Goal: Task Accomplishment & Management: Complete application form

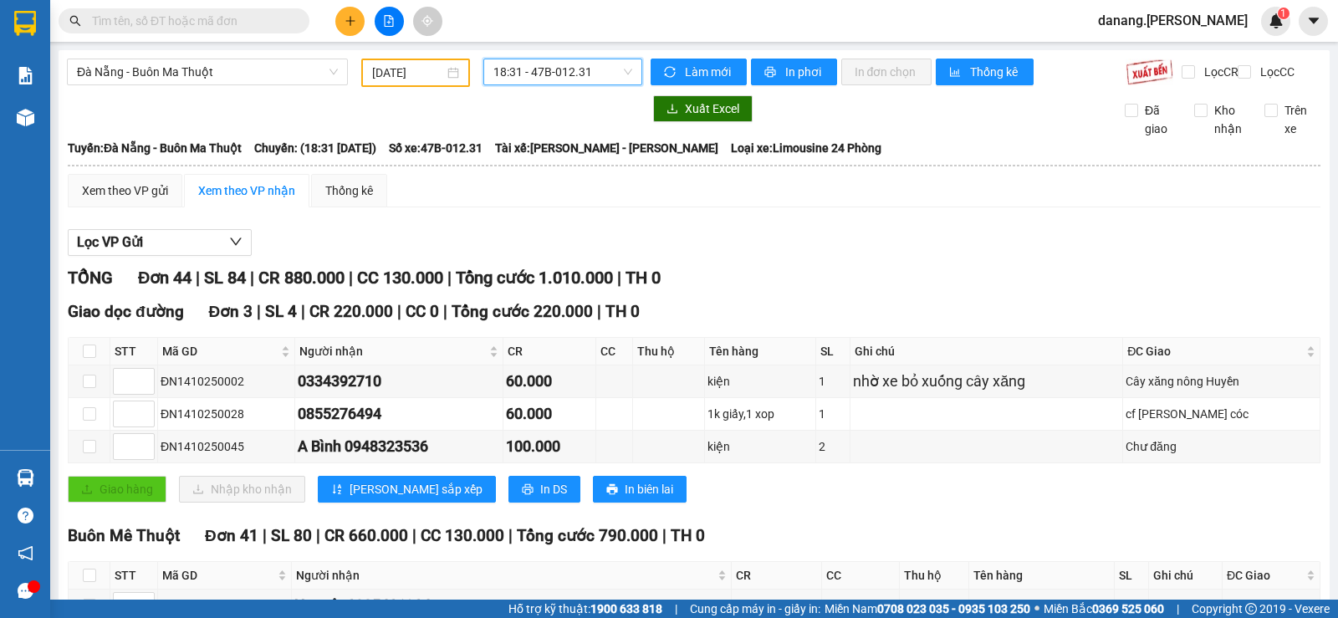
scroll to position [920, 0]
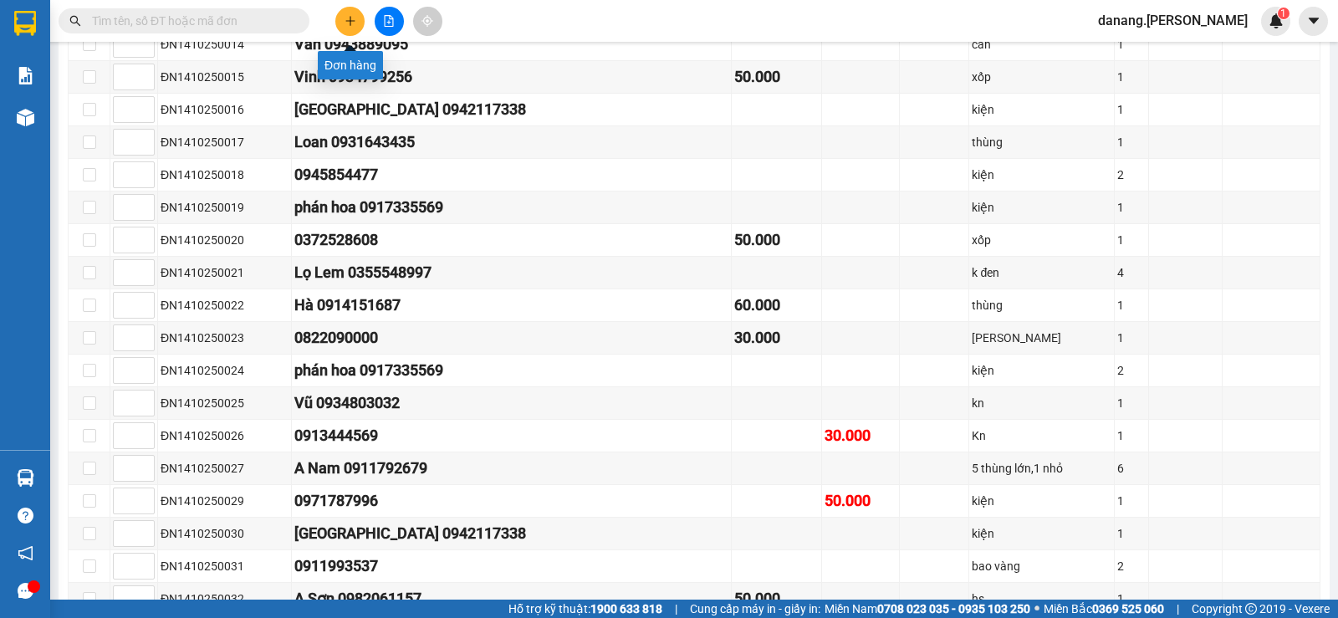
click at [352, 13] on button at bounding box center [349, 21] width 29 height 29
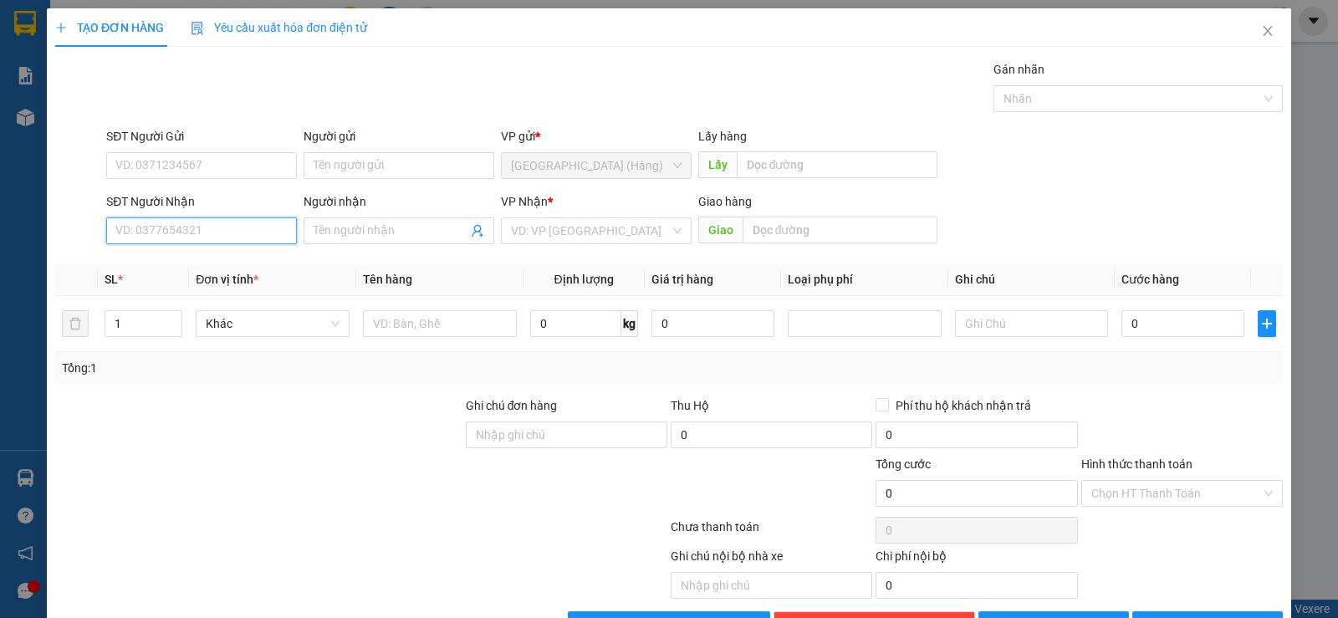
click at [212, 217] on input "SĐT Người Nhận" at bounding box center [201, 230] width 191 height 27
click at [186, 263] on div "0948313388" at bounding box center [199, 264] width 169 height 18
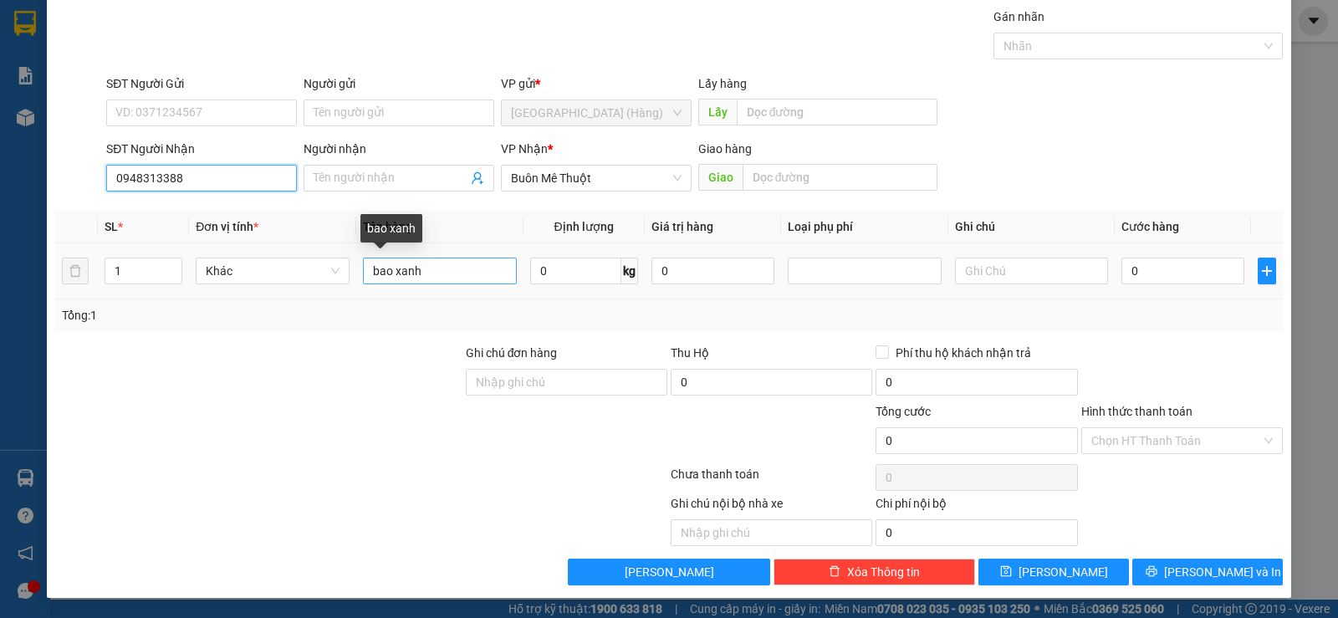
type input "0948313388"
click at [431, 266] on input "bao xanh" at bounding box center [440, 271] width 154 height 27
type input "b"
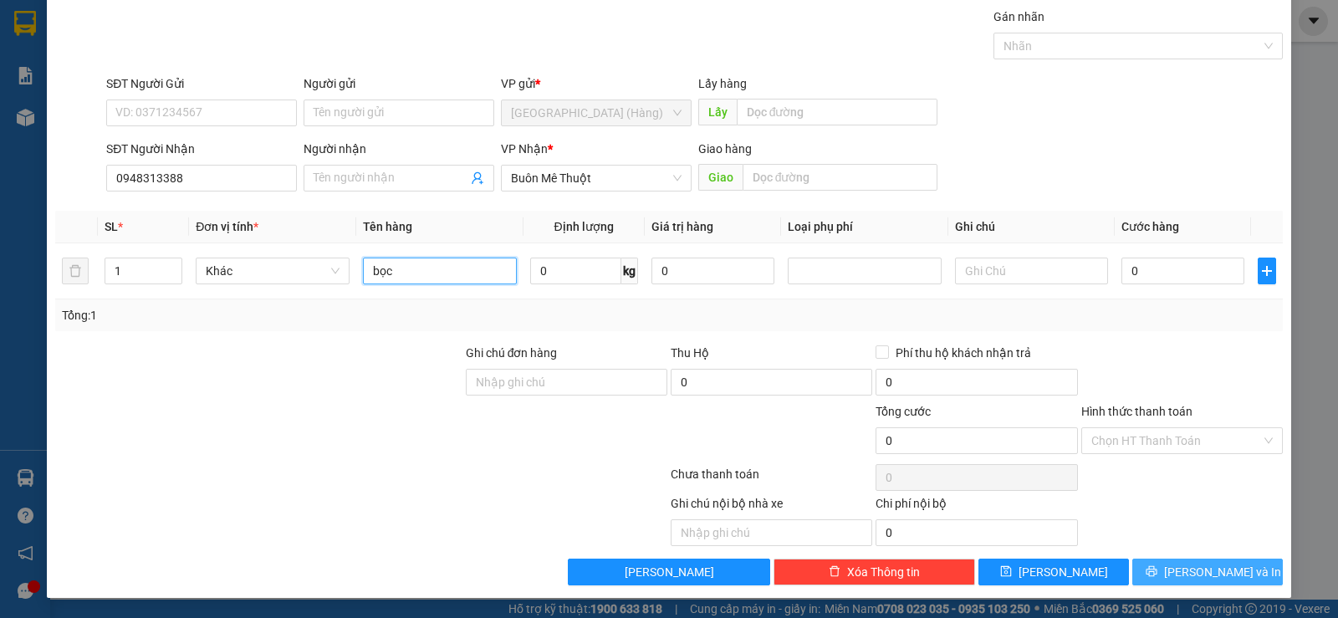
type input "bọc"
click at [1217, 569] on span "[PERSON_NAME] và In" at bounding box center [1222, 572] width 117 height 18
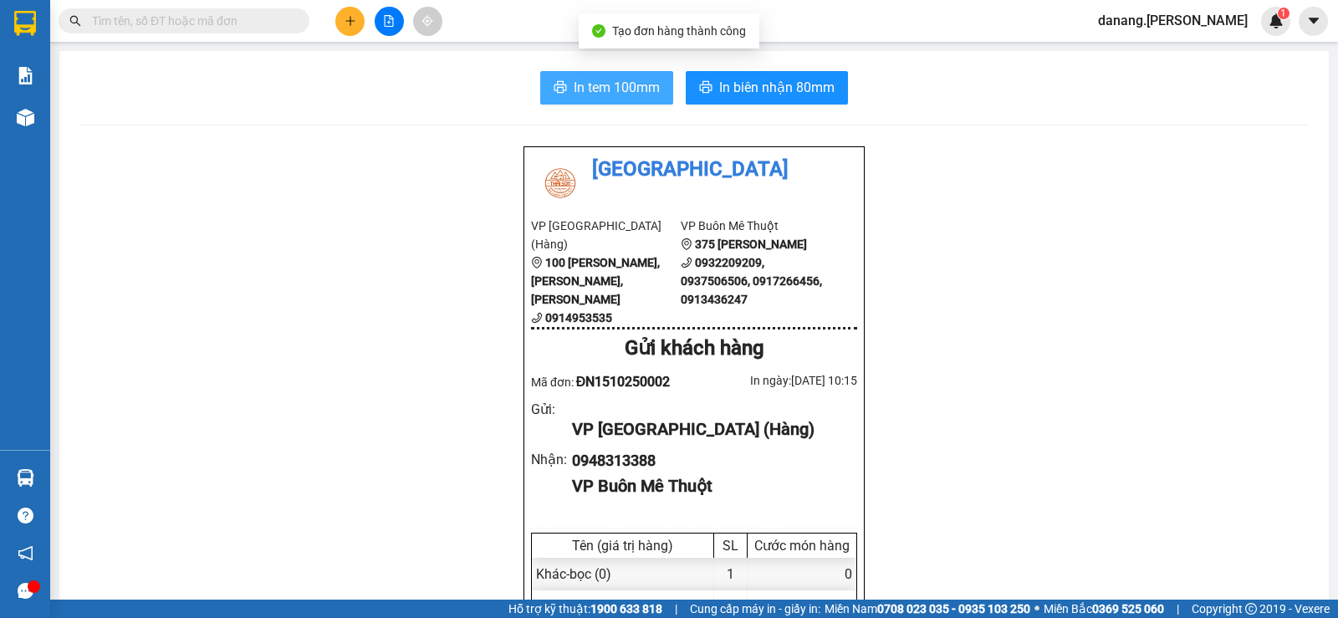
click at [617, 85] on span "In tem 100mm" at bounding box center [617, 87] width 86 height 21
click at [165, 7] on div "Kết quả tìm kiếm ( 0 ) Bộ lọc No Data" at bounding box center [163, 21] width 326 height 29
click at [171, 17] on input "text" at bounding box center [190, 21] width 197 height 18
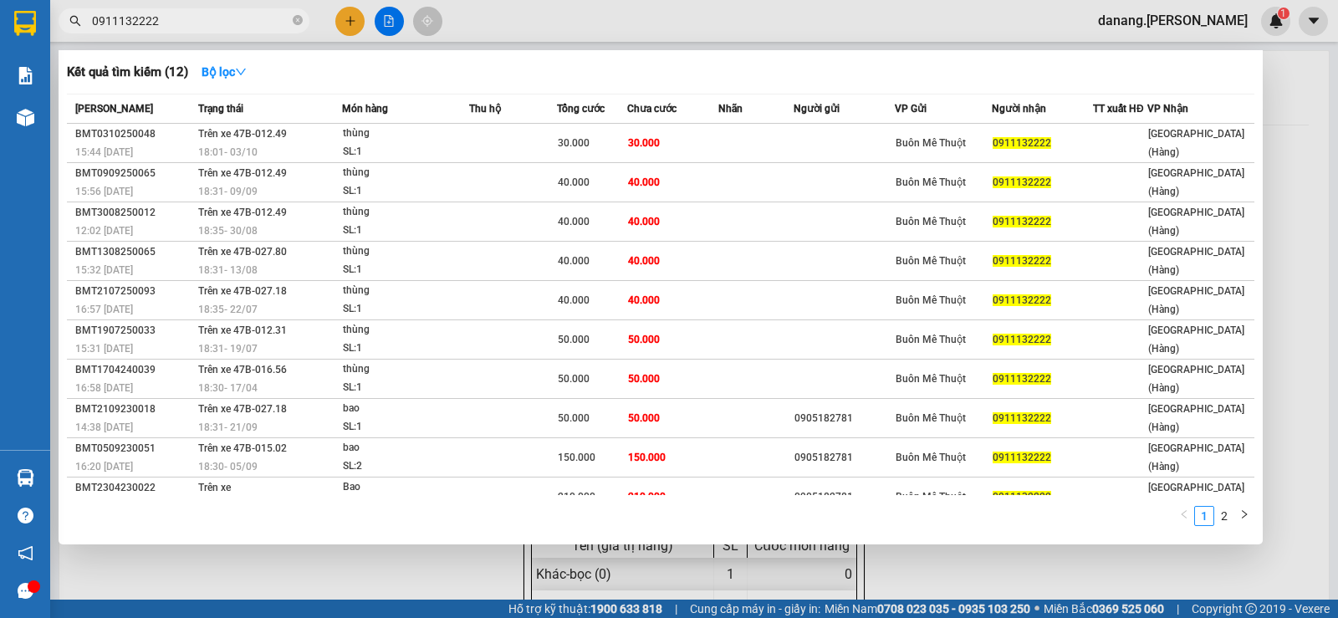
type input "0911132222"
click at [346, 26] on div at bounding box center [669, 309] width 1338 height 618
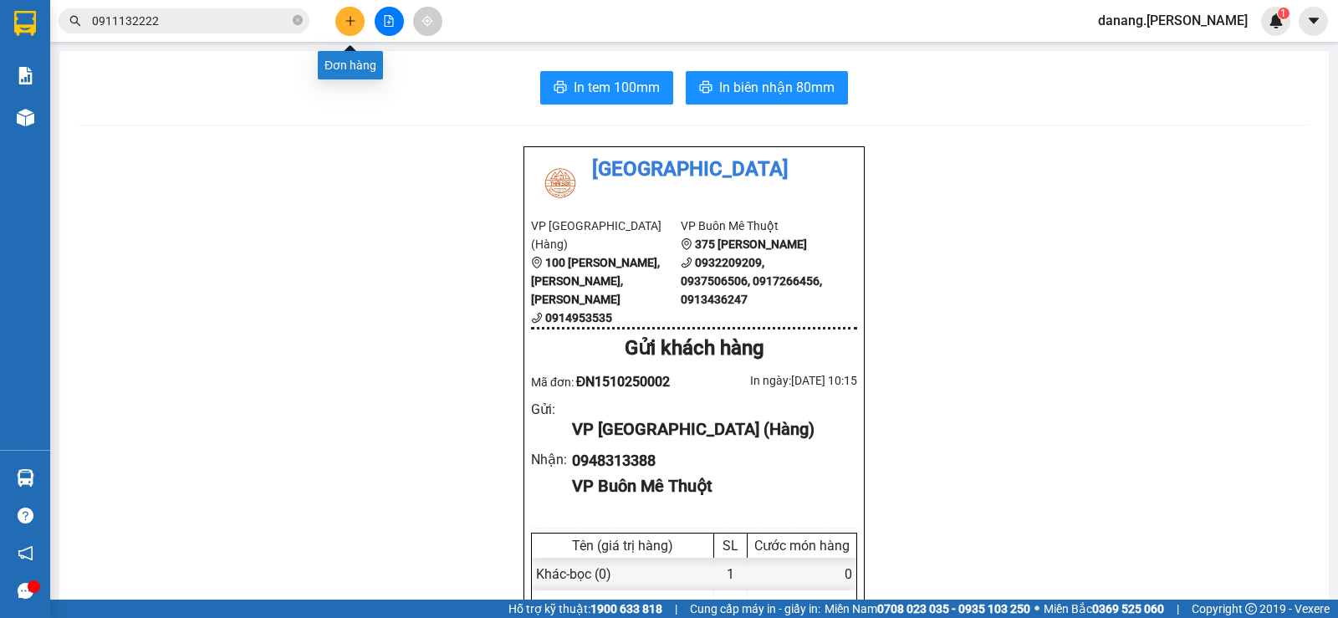
click at [345, 30] on button at bounding box center [349, 21] width 29 height 29
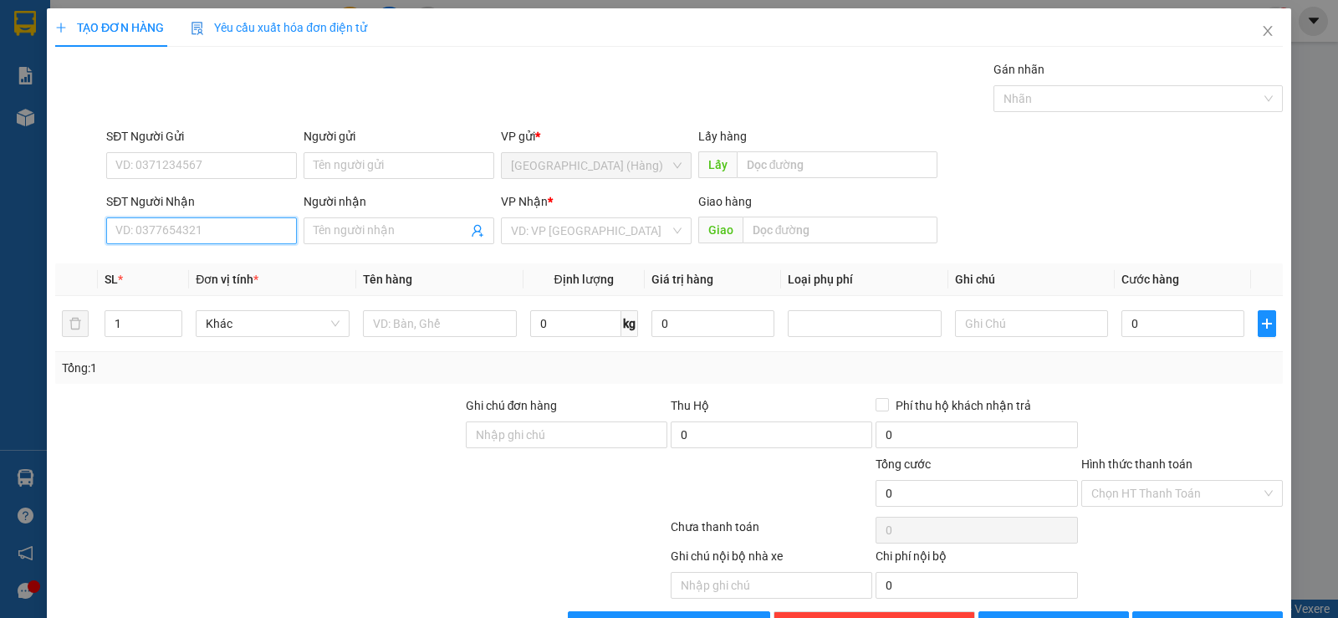
click at [172, 230] on input "SĐT Người Nhận" at bounding box center [201, 230] width 191 height 27
type input "0914009033"
click at [176, 257] on div "0914009033" at bounding box center [199, 264] width 169 height 18
type input "50.000"
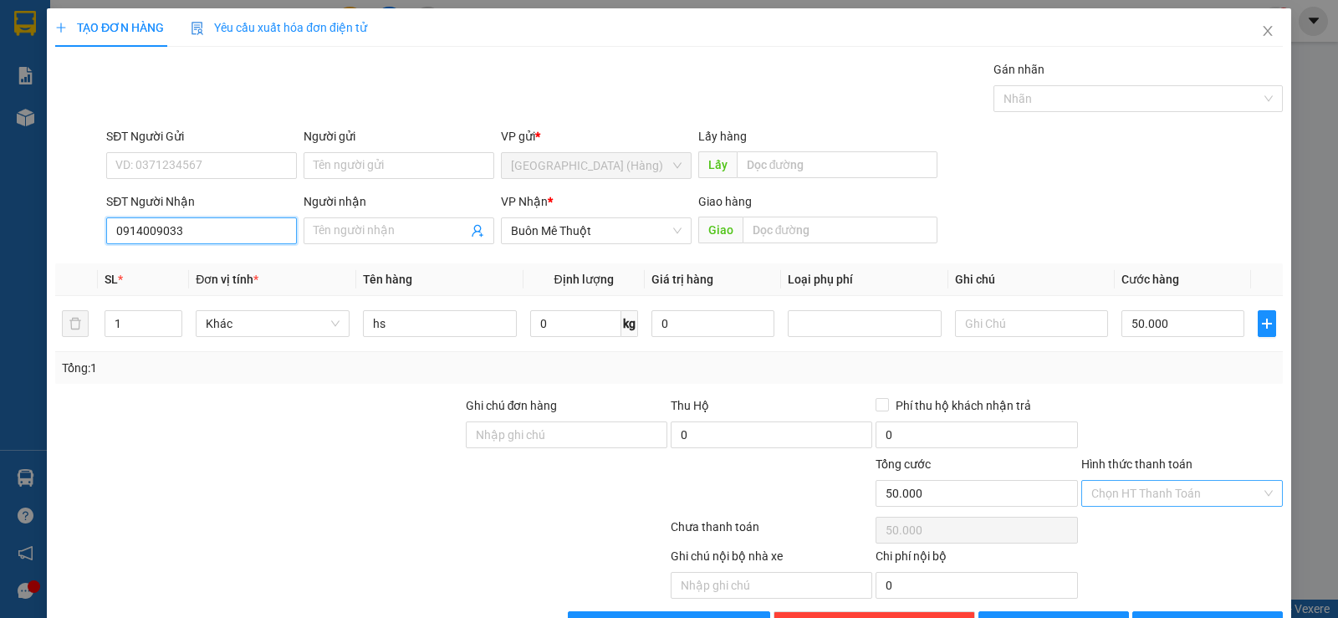
scroll to position [53, 0]
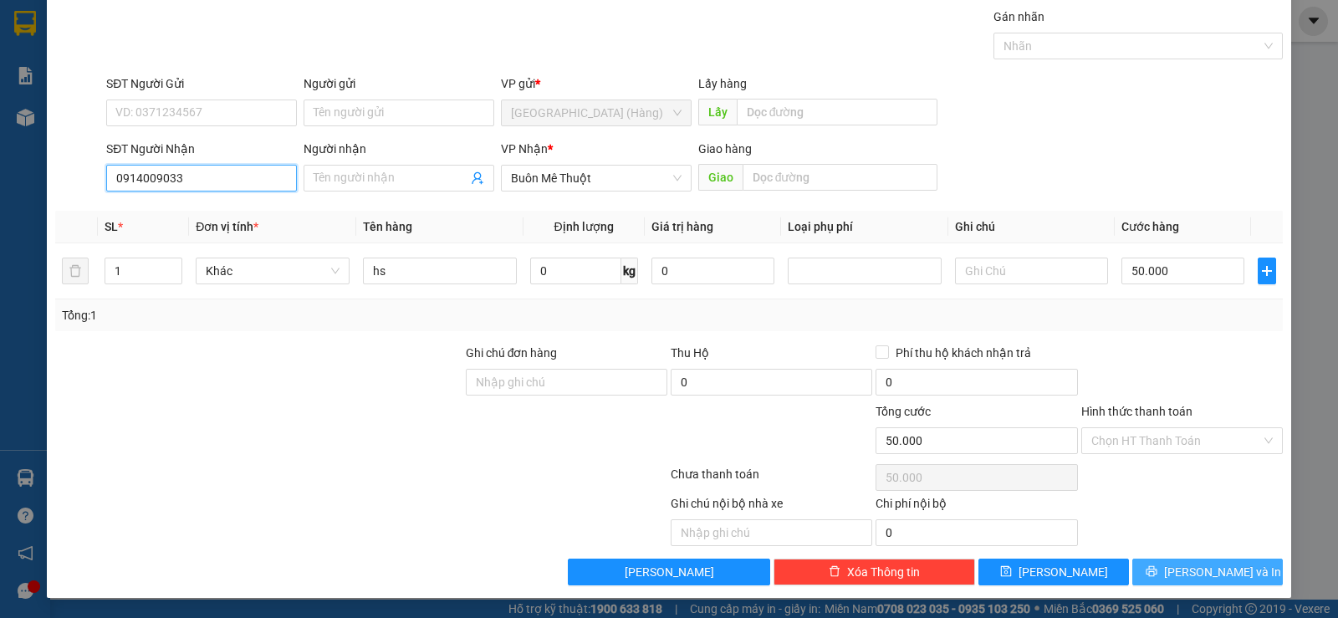
type input "0914009033"
click at [1187, 570] on span "[PERSON_NAME] và In" at bounding box center [1222, 572] width 117 height 18
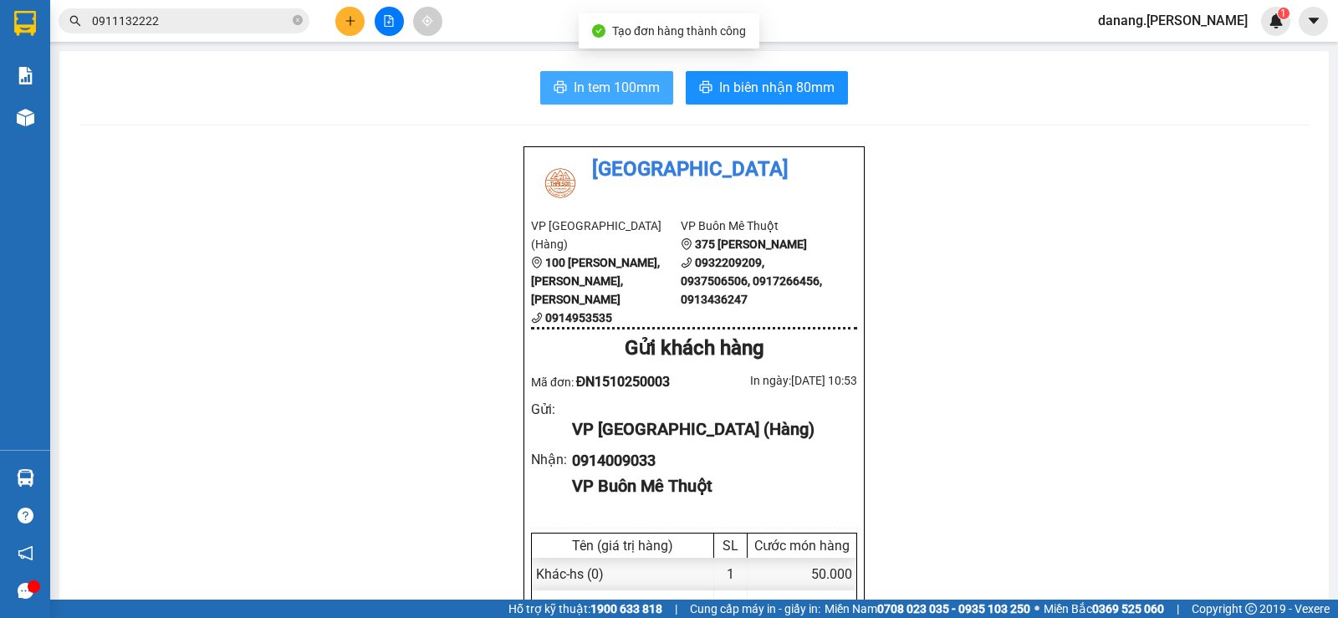
click at [610, 86] on span "In tem 100mm" at bounding box center [617, 87] width 86 height 21
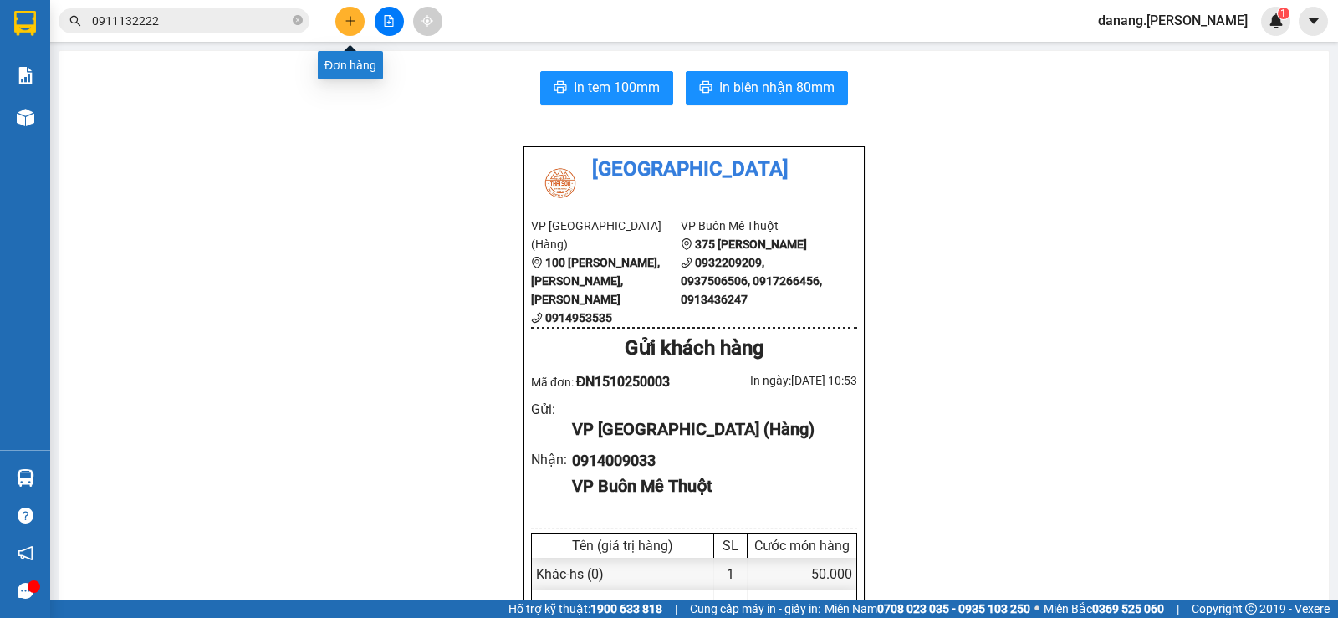
click at [357, 23] on button at bounding box center [349, 21] width 29 height 29
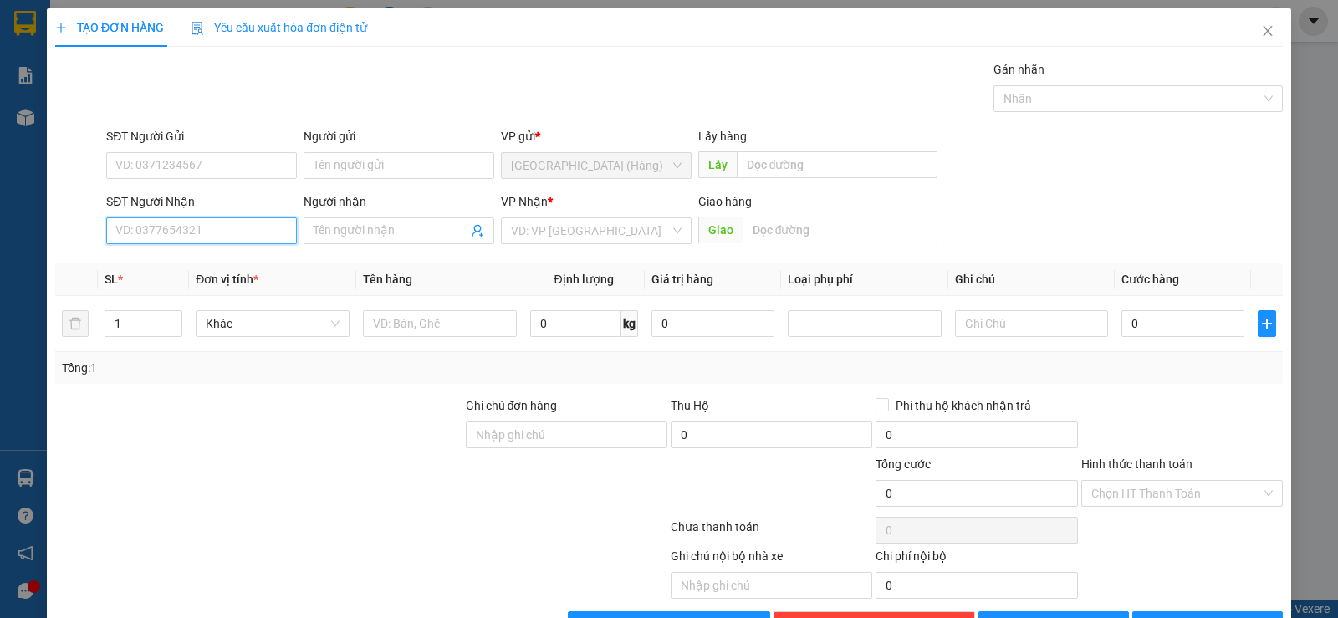
click at [253, 229] on input "SĐT Người Nhận" at bounding box center [201, 230] width 191 height 27
type input "0989765977"
click at [188, 261] on div "0989765977 - Toàn" at bounding box center [199, 264] width 169 height 18
type input "Toàn"
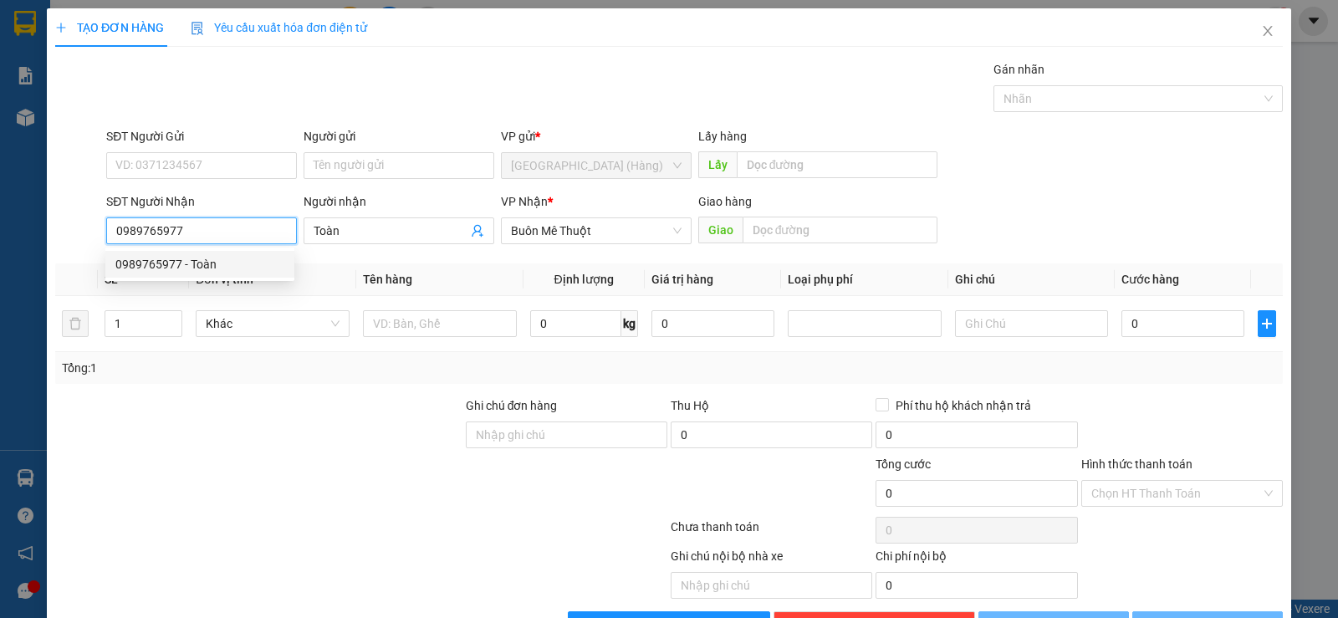
type input "50.000"
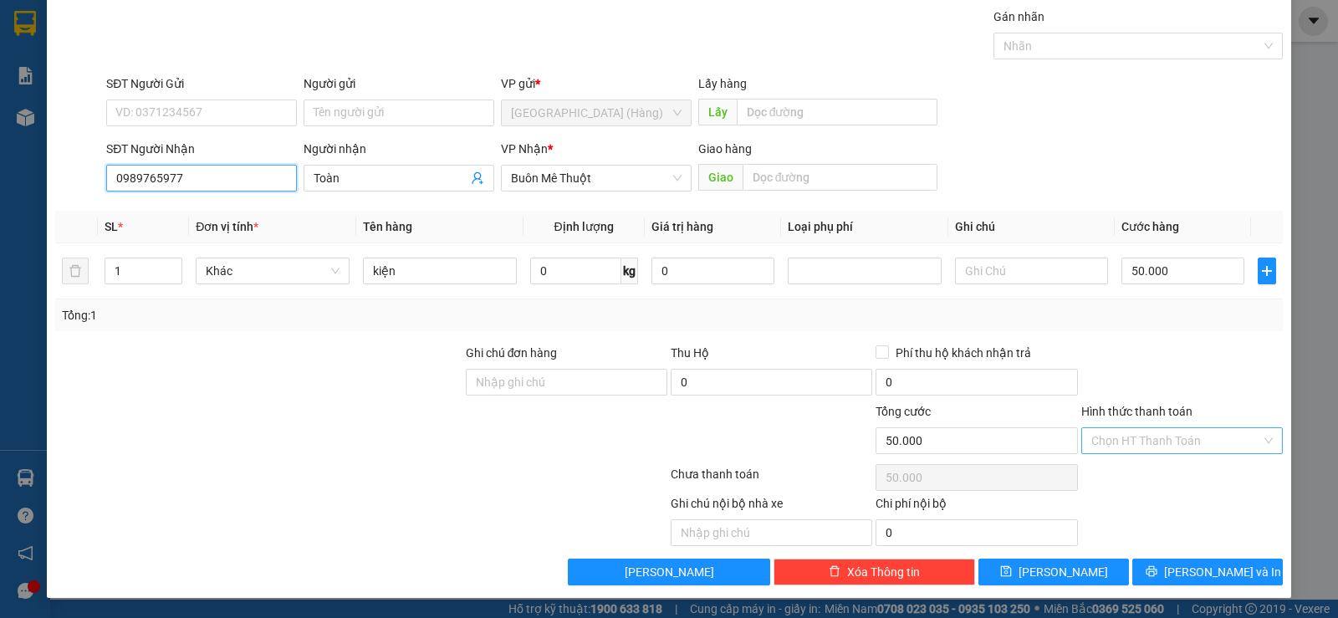
type input "0989765977"
click at [1165, 440] on input "Hình thức thanh toán" at bounding box center [1176, 440] width 170 height 25
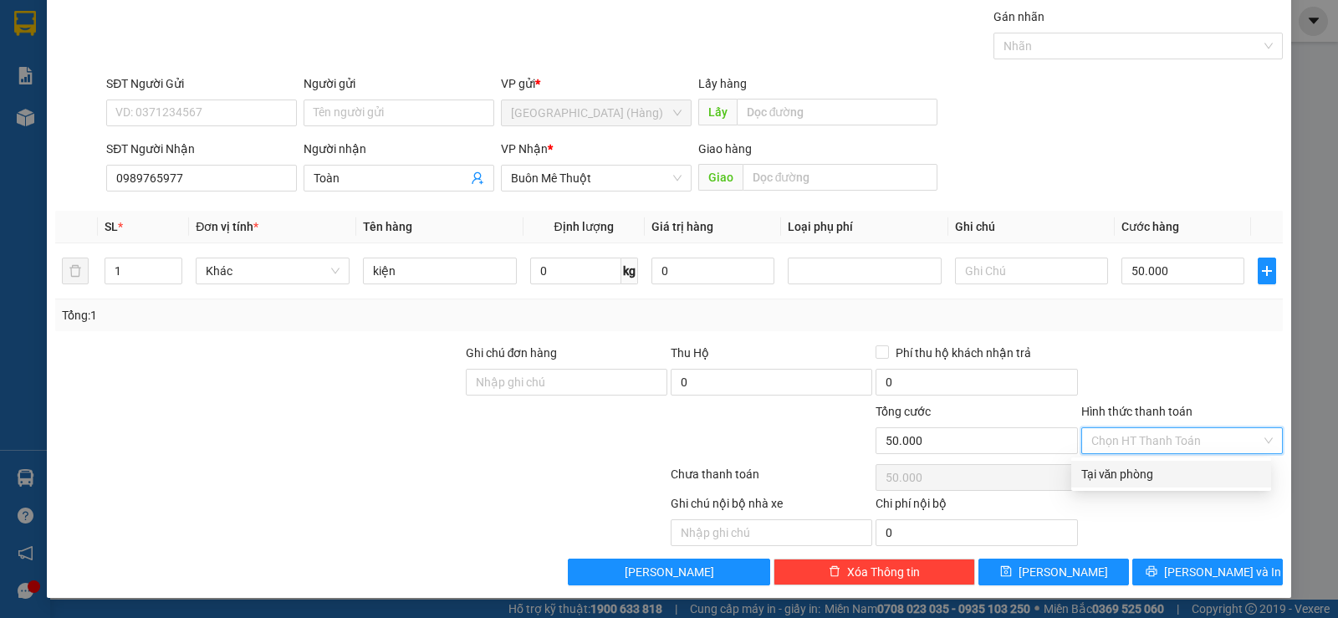
click at [1167, 482] on div "Tại văn phòng" at bounding box center [1171, 474] width 180 height 18
type input "0"
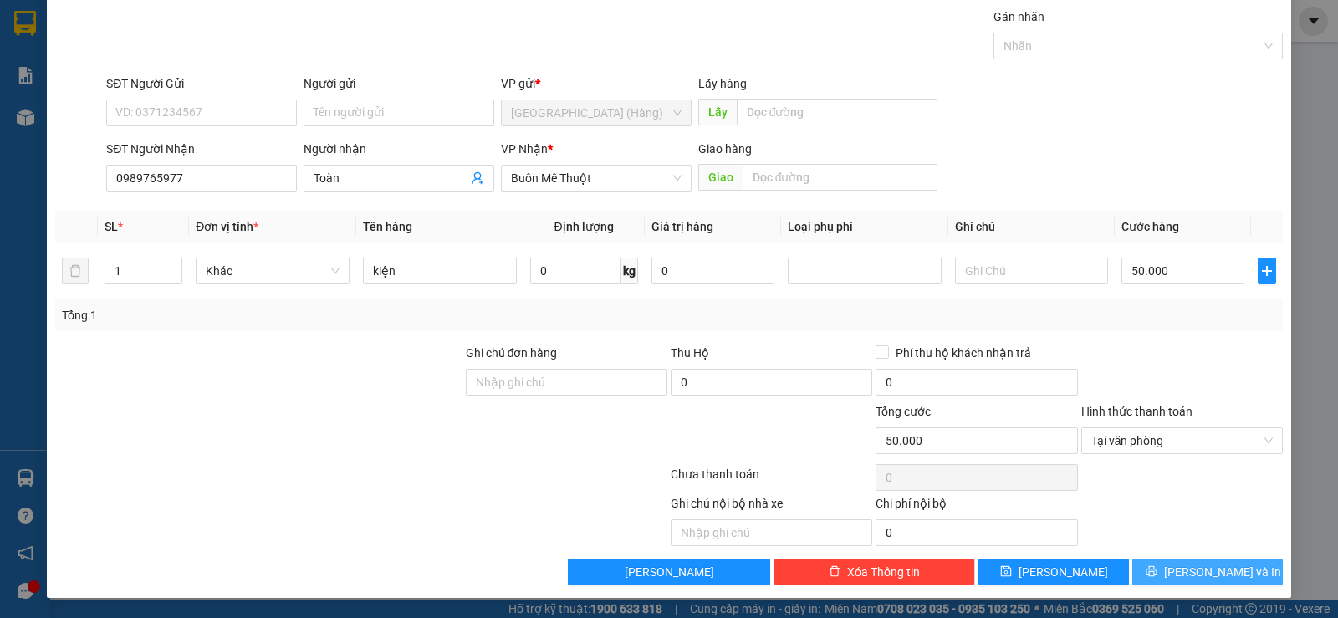
drag, startPoint x: 1174, startPoint y: 568, endPoint x: 1208, endPoint y: 178, distance: 391.1
click at [1177, 566] on button "[PERSON_NAME] và In" at bounding box center [1207, 572] width 151 height 27
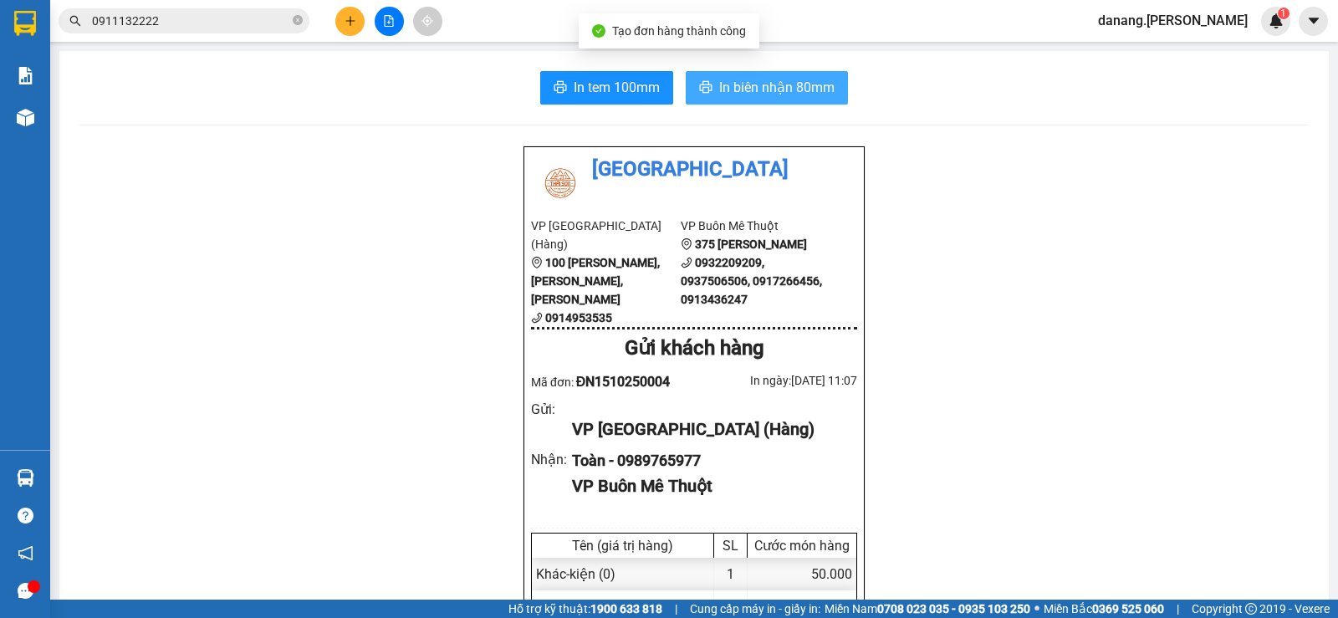
click at [789, 93] on span "In biên nhận 80mm" at bounding box center [776, 87] width 115 height 21
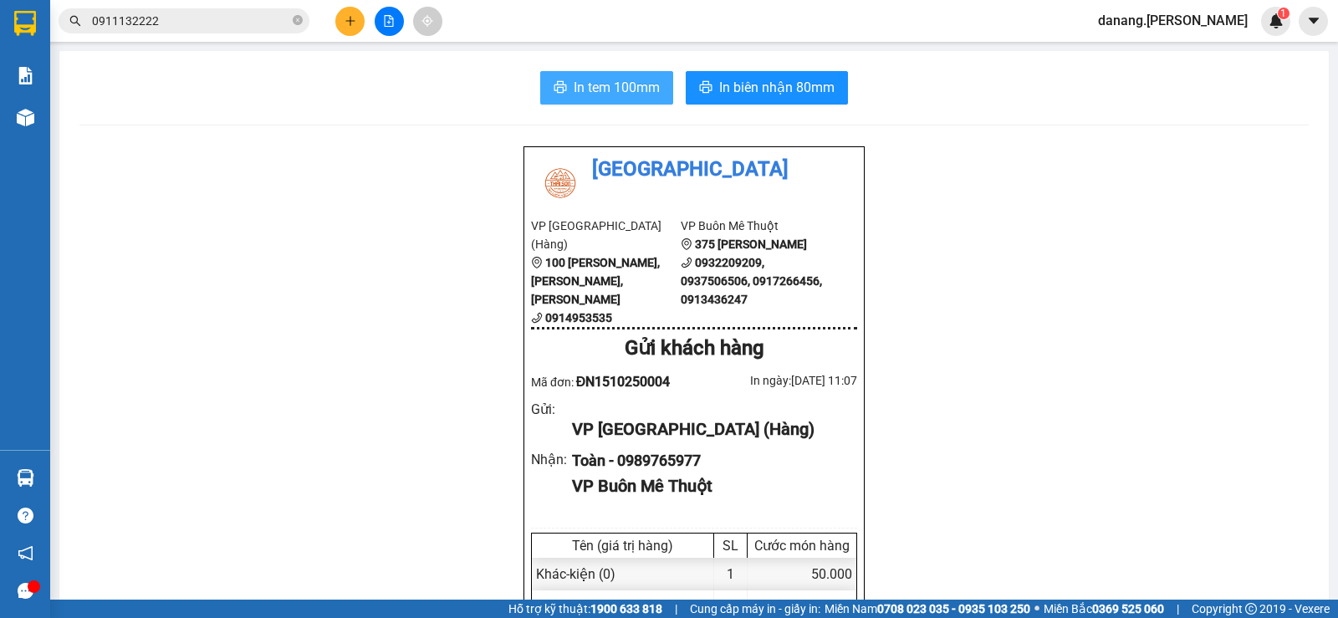
click at [612, 79] on span "In tem 100mm" at bounding box center [617, 87] width 86 height 21
click at [386, 21] on icon "file-add" at bounding box center [389, 21] width 12 height 12
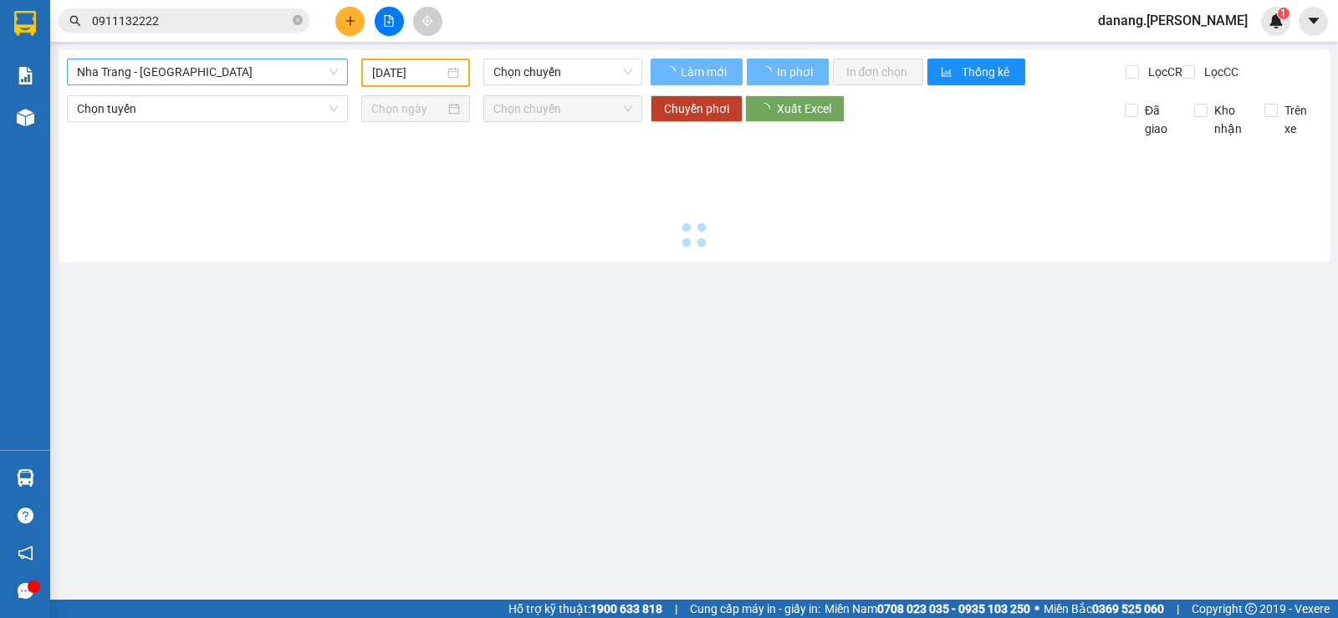
type input "[DATE]"
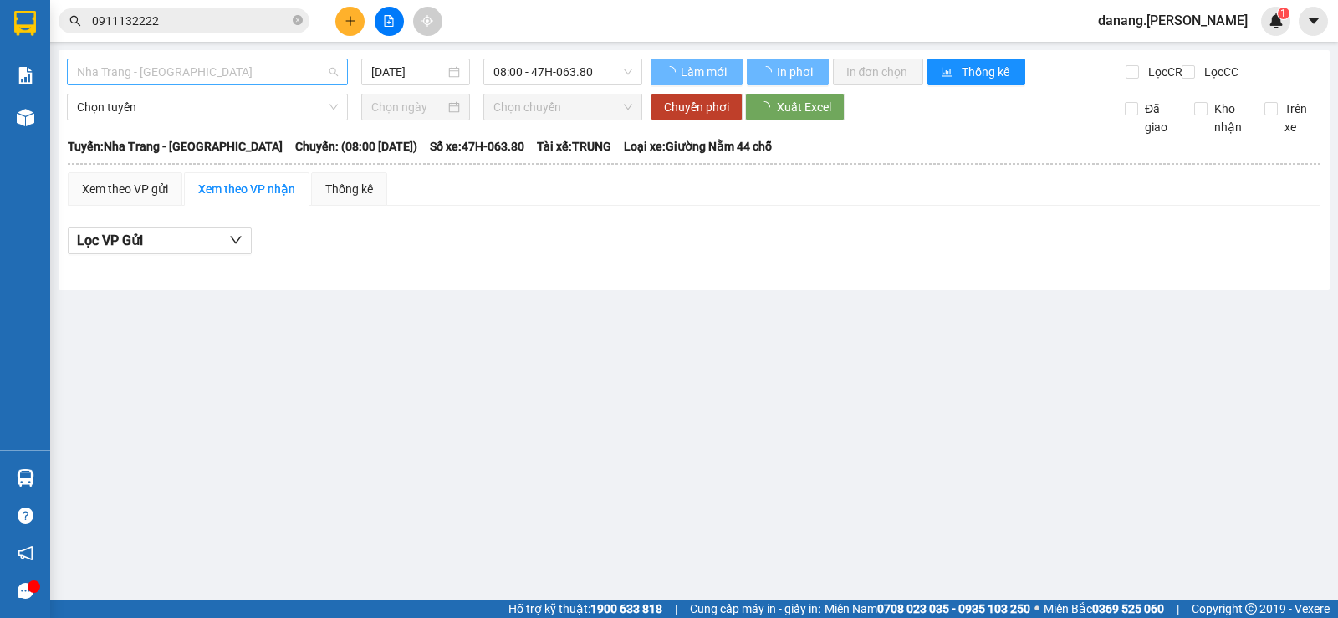
click at [257, 73] on span "Nha Trang - [GEOGRAPHIC_DATA]" at bounding box center [207, 71] width 261 height 25
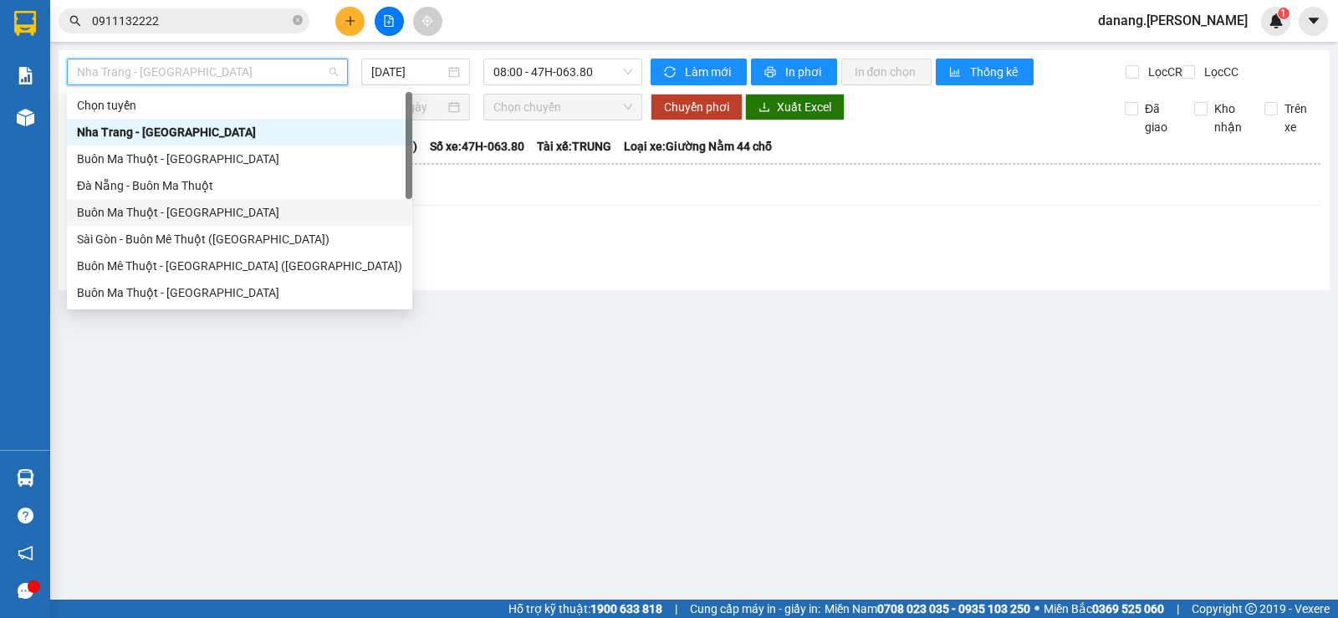
click at [145, 212] on div "Buôn Ma Thuột - [GEOGRAPHIC_DATA]" at bounding box center [239, 212] width 325 height 18
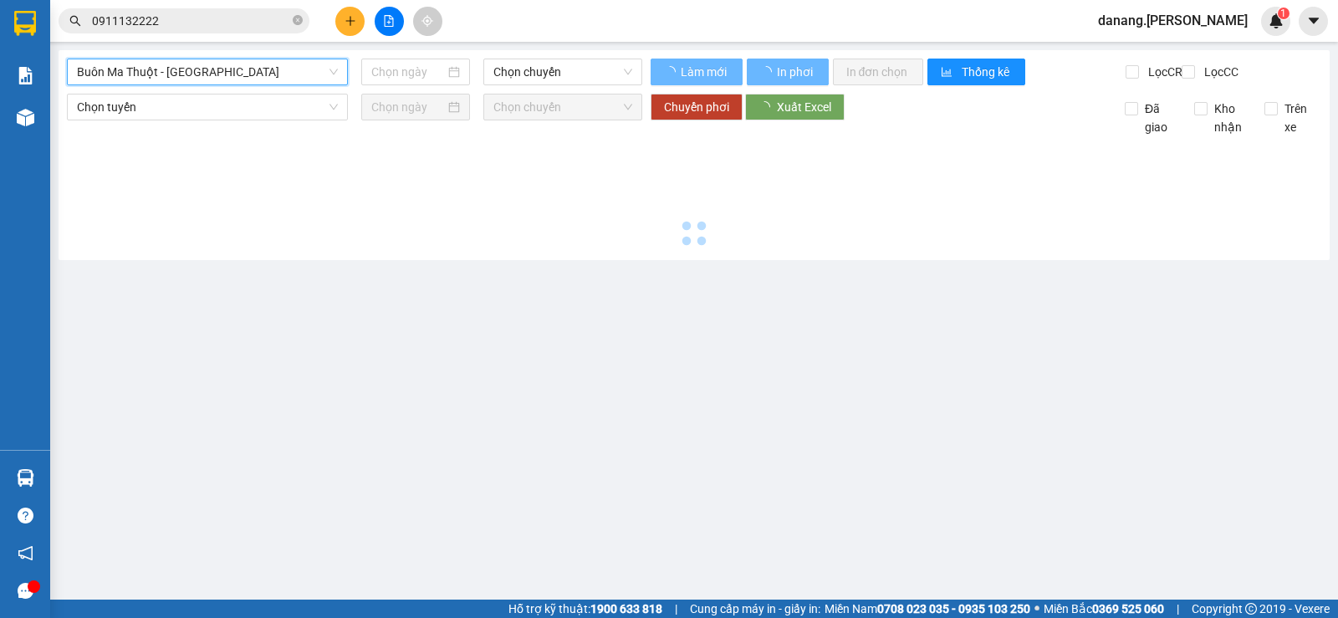
type input "[DATE]"
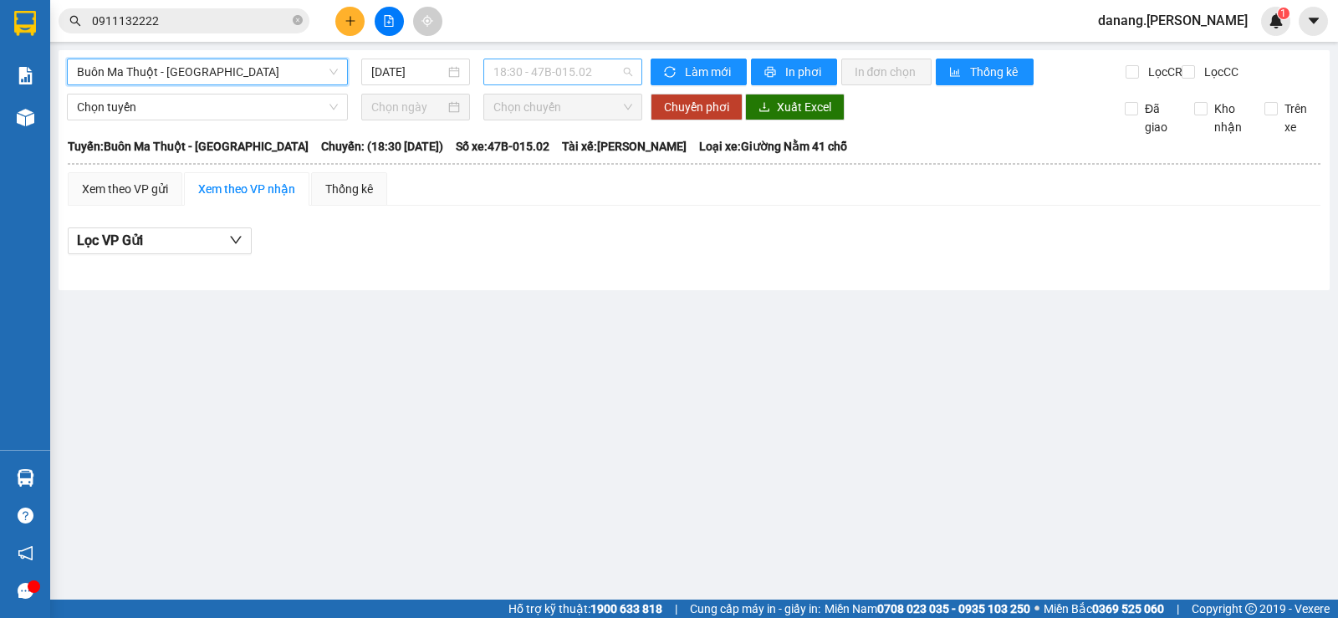
click at [532, 66] on span "18:30 - 47B-015.02" at bounding box center [562, 71] width 138 height 25
click at [531, 71] on span "18:30 - 47B-015.02" at bounding box center [562, 71] width 138 height 25
click at [542, 79] on span "18:30 - 47B-015.02" at bounding box center [562, 71] width 138 height 25
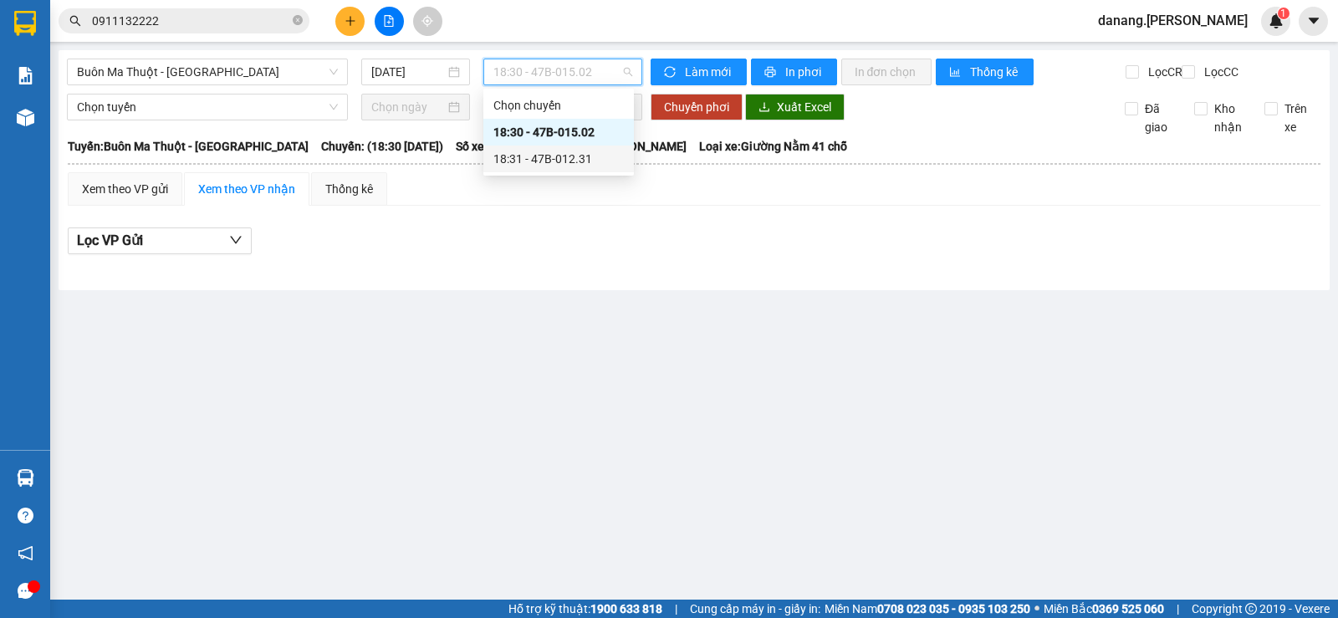
click at [578, 162] on div "18:31 - 47B-012.31" at bounding box center [558, 159] width 130 height 18
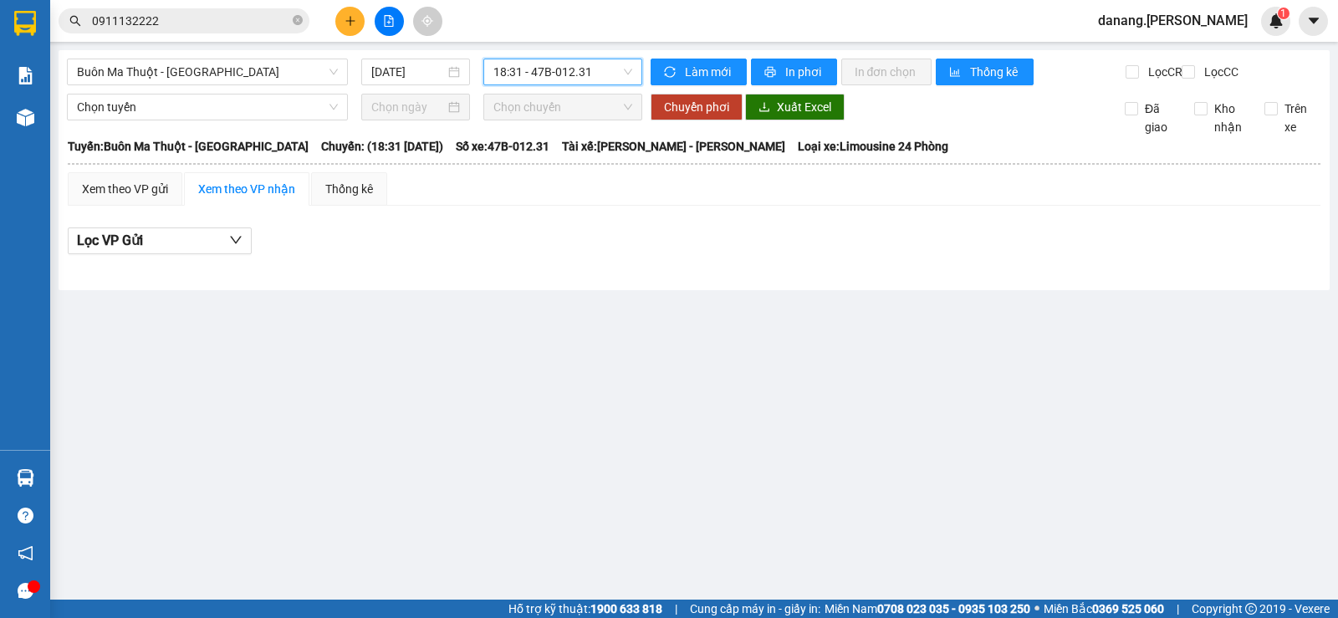
click at [580, 70] on span "18:31 - 47B-012.31" at bounding box center [562, 71] width 138 height 25
click at [585, 128] on div "18:30 - 47B-015.02" at bounding box center [558, 132] width 130 height 18
click at [1337, 421] on main "[GEOGRAPHIC_DATA] - [GEOGRAPHIC_DATA] [DATE] 18:30 18:30 - 47B-015.02 Làm mới I…" at bounding box center [669, 300] width 1338 height 600
click at [346, 15] on icon "plus" at bounding box center [351, 21] width 12 height 12
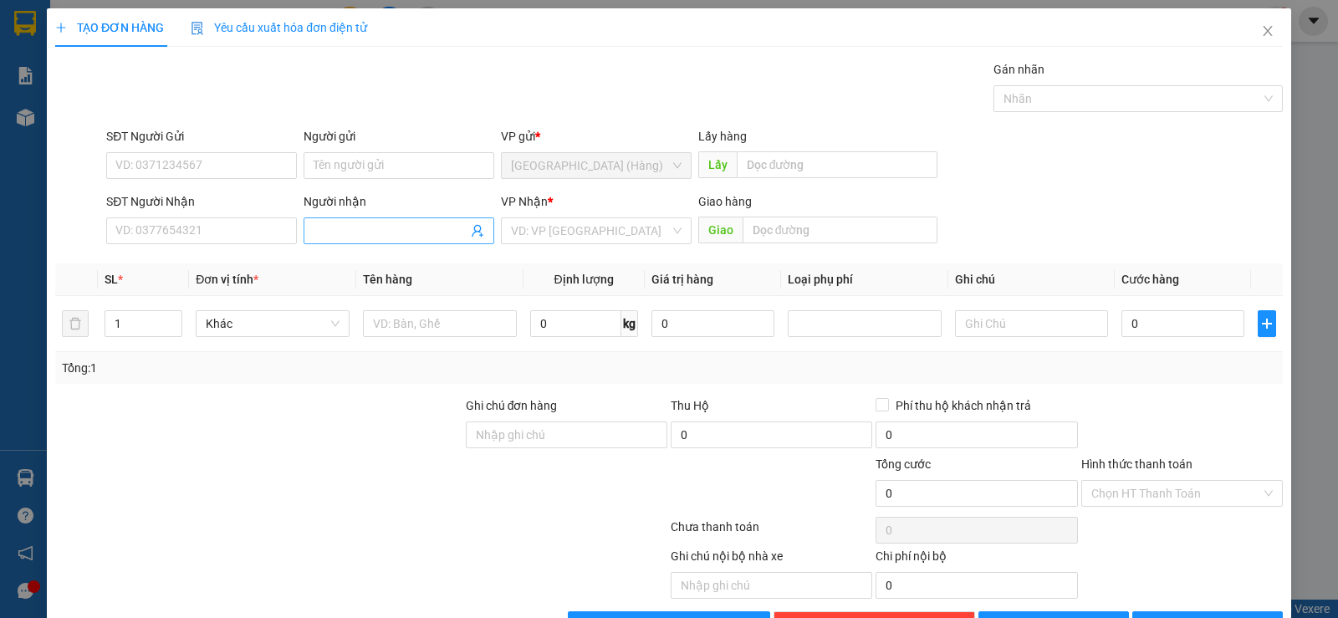
click at [345, 232] on input "Người nhận" at bounding box center [391, 231] width 154 height 18
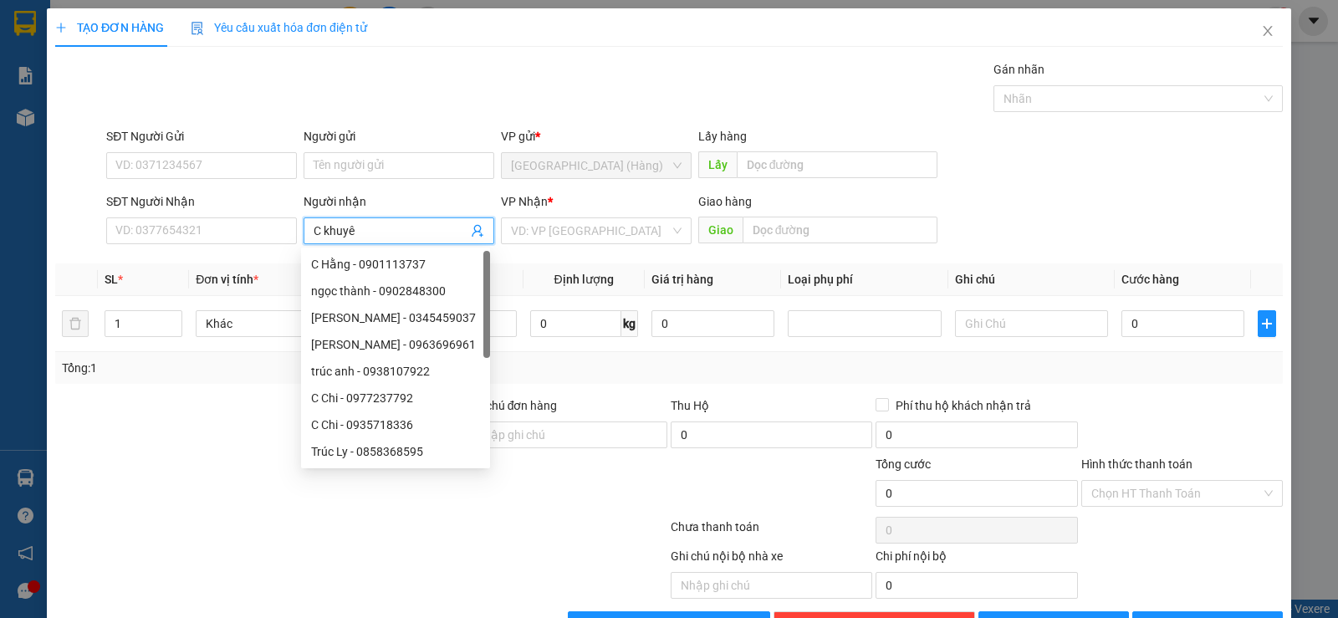
type input "C khuyên"
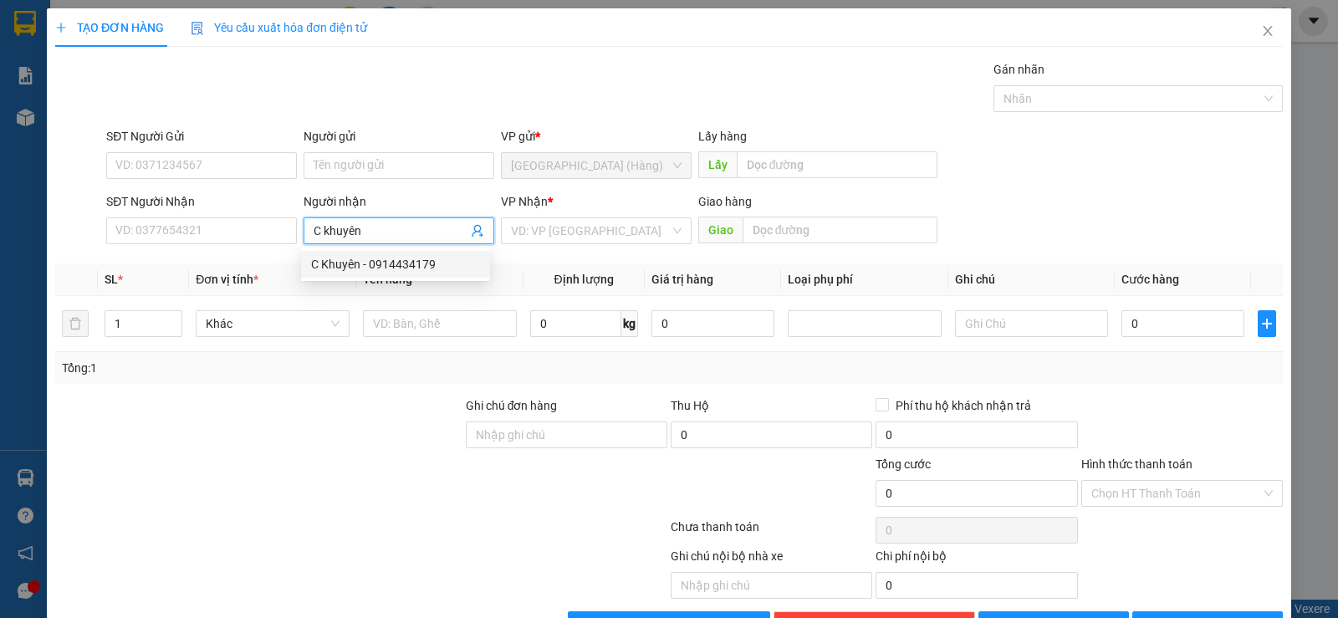
click at [365, 264] on div "C Khuyên - 0914434179" at bounding box center [395, 264] width 169 height 18
type input "0914434179"
type input "C Khuyên"
click at [565, 234] on input "search" at bounding box center [590, 230] width 159 height 25
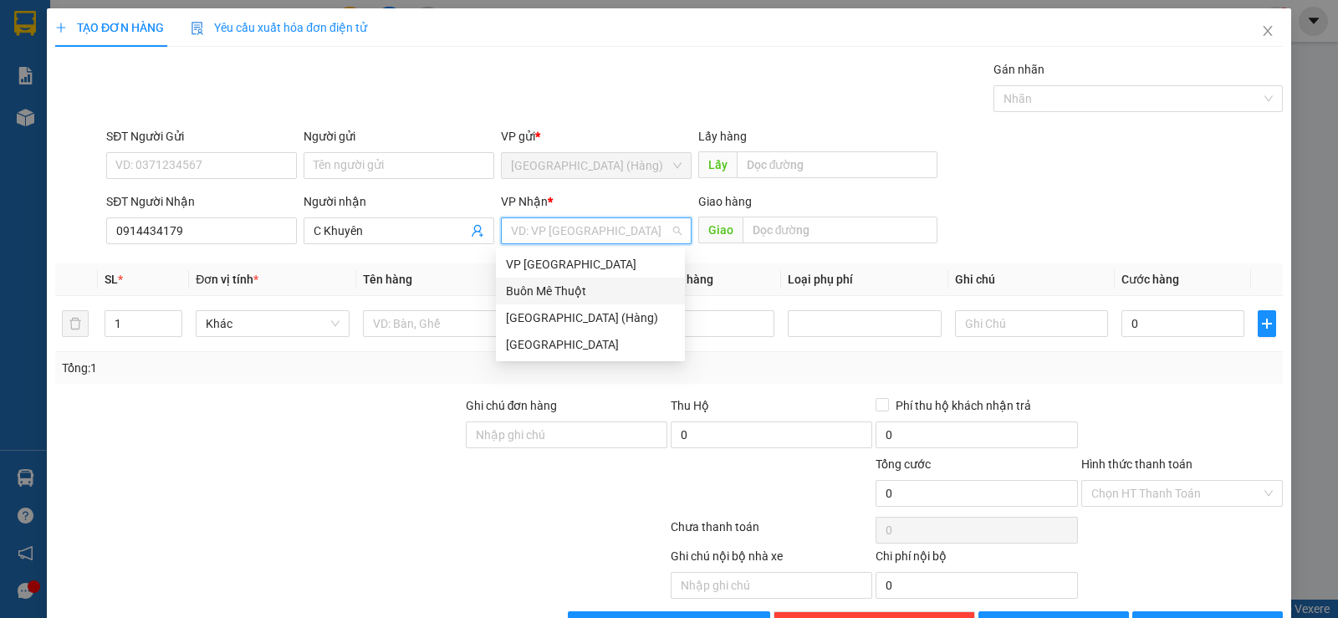
click at [625, 284] on div "Buôn Mê Thuột" at bounding box center [590, 291] width 169 height 18
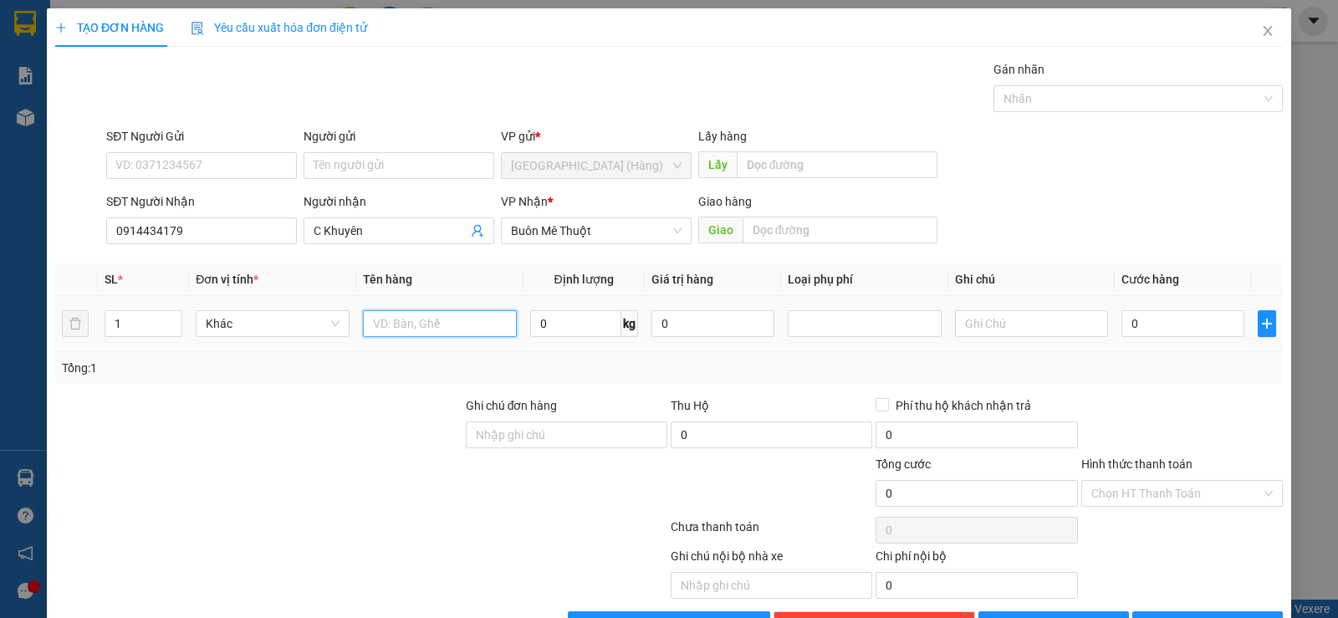
click at [403, 322] on input "text" at bounding box center [440, 323] width 154 height 27
type input "thùng"
click at [1230, 315] on input "0" at bounding box center [1182, 323] width 123 height 27
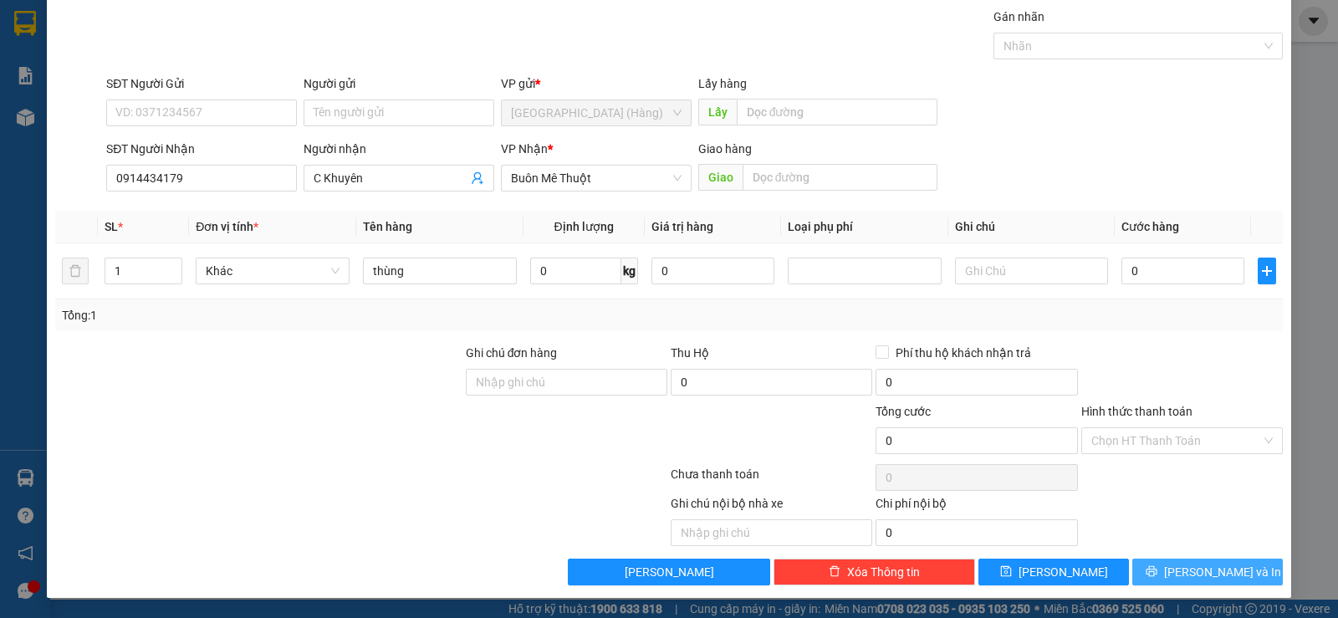
click at [1208, 566] on span "[PERSON_NAME] và In" at bounding box center [1222, 572] width 117 height 18
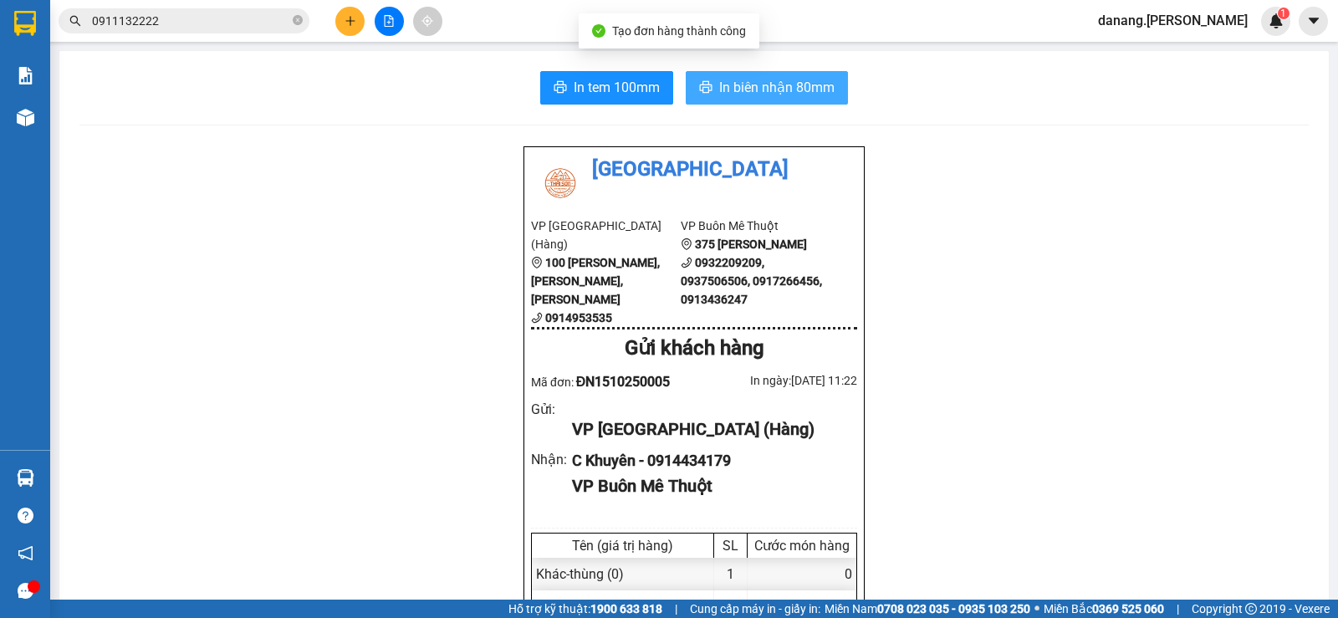
click at [795, 85] on span "In biên nhận 80mm" at bounding box center [776, 87] width 115 height 21
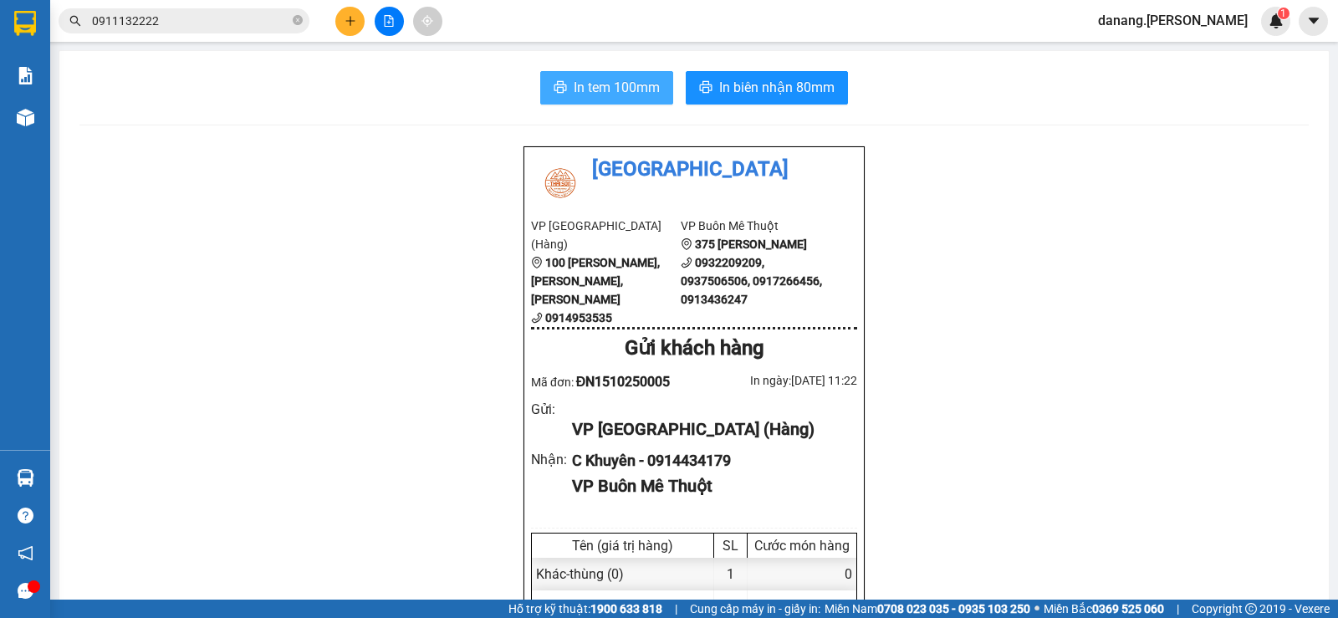
click at [633, 97] on span "In tem 100mm" at bounding box center [617, 87] width 86 height 21
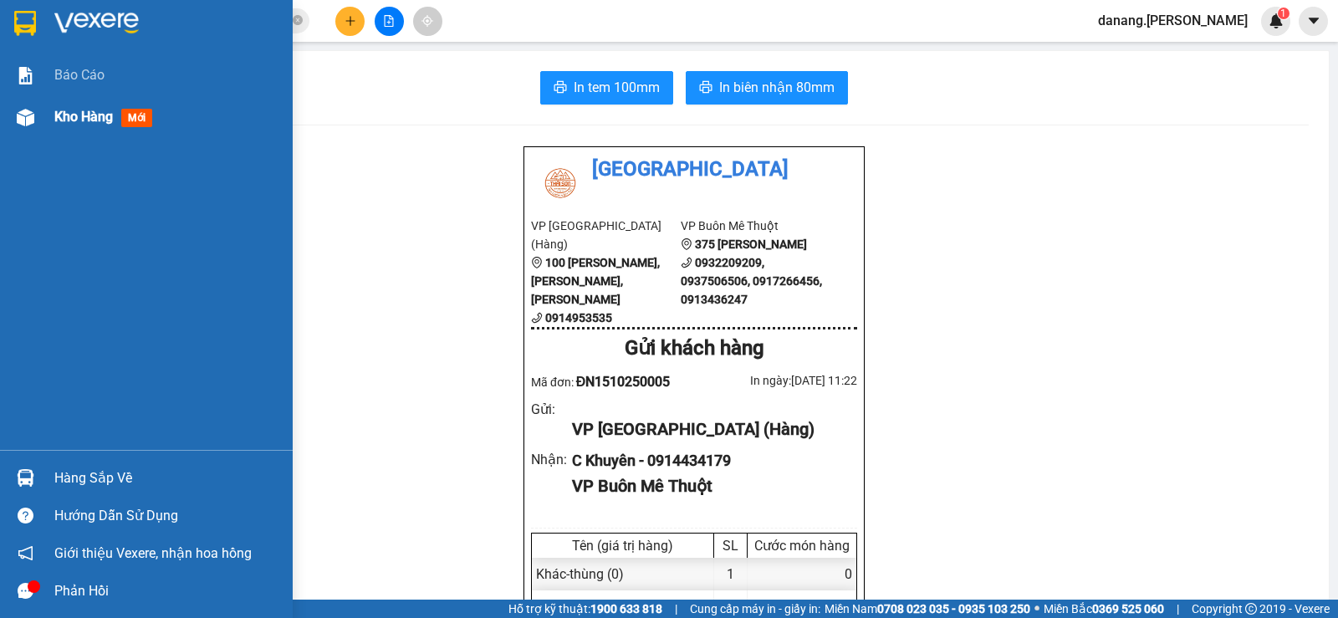
click at [85, 110] on span "Kho hàng" at bounding box center [83, 117] width 59 height 16
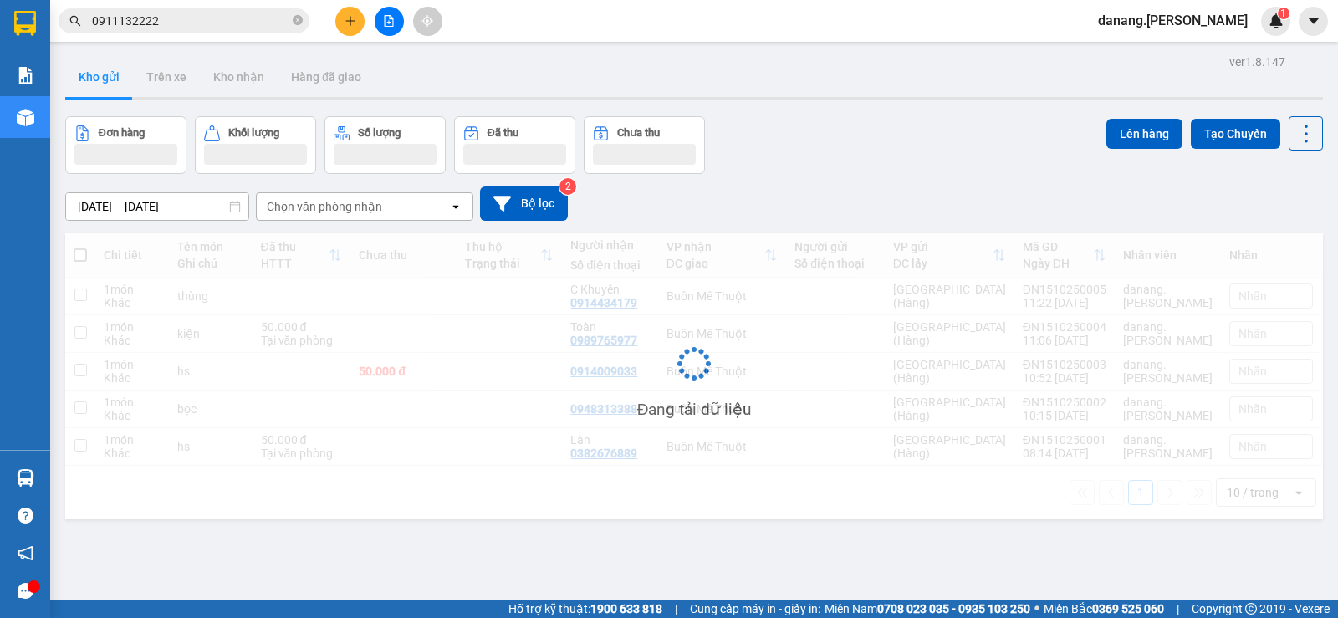
scroll to position [77, 0]
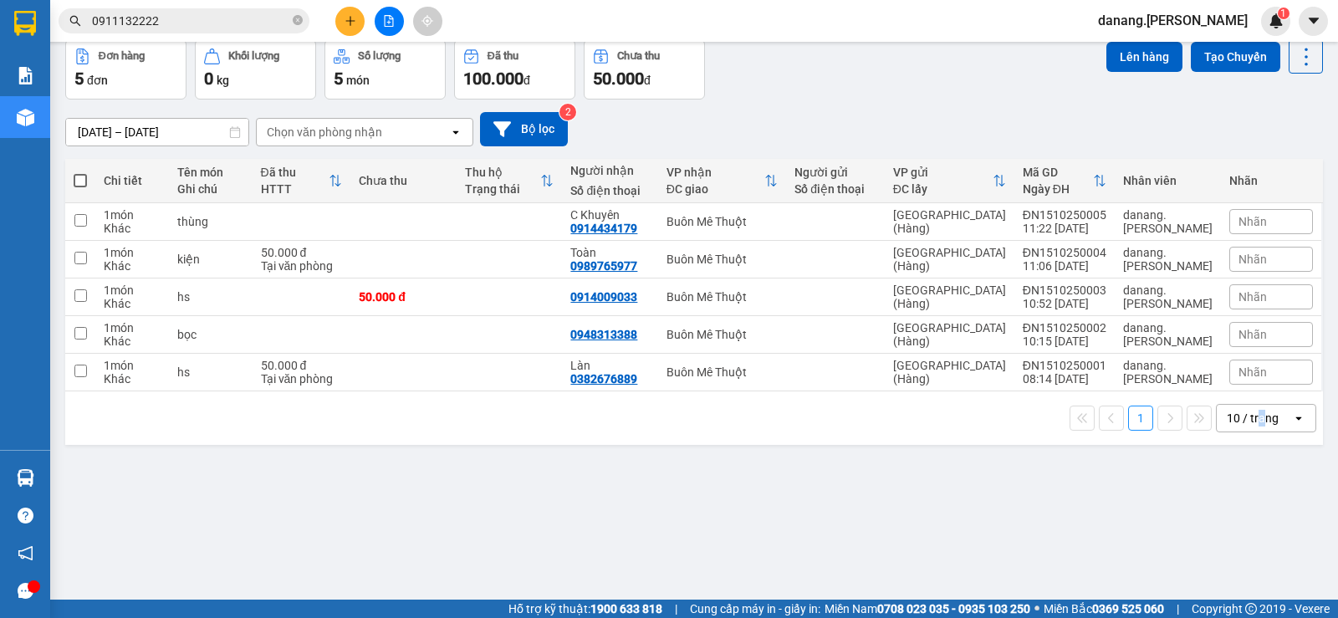
click at [1253, 416] on div "10 / trang" at bounding box center [1253, 418] width 52 height 17
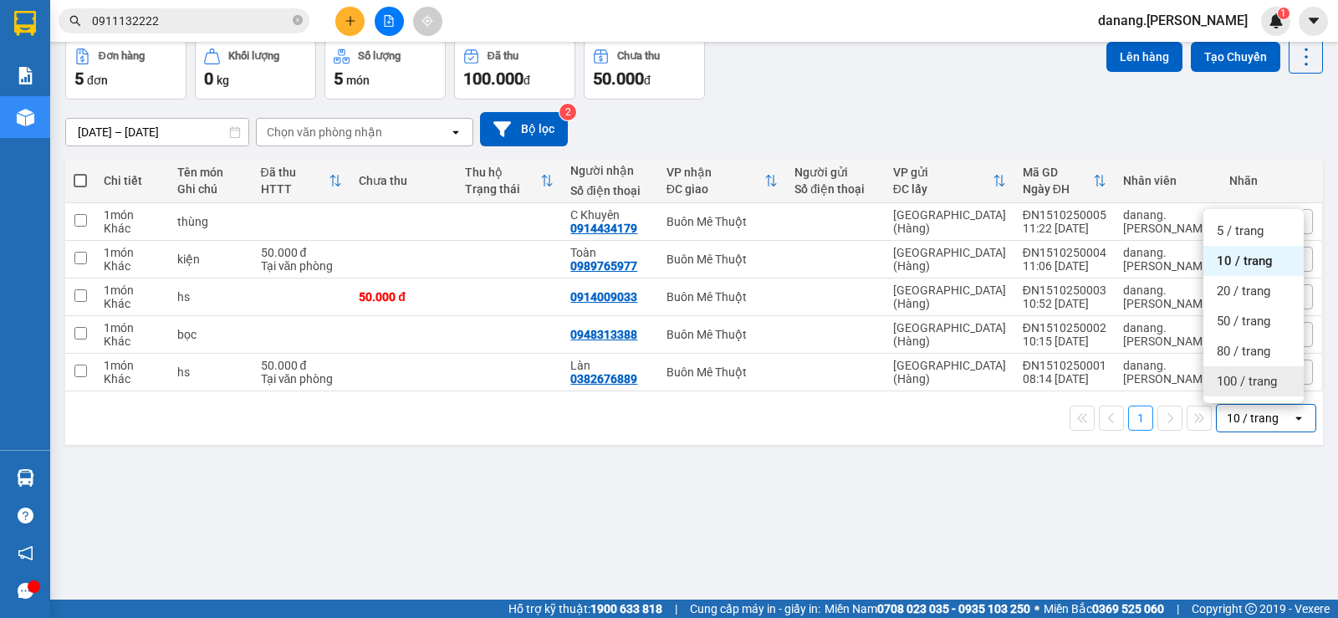
click at [1235, 375] on span "100 / trang" at bounding box center [1247, 381] width 60 height 17
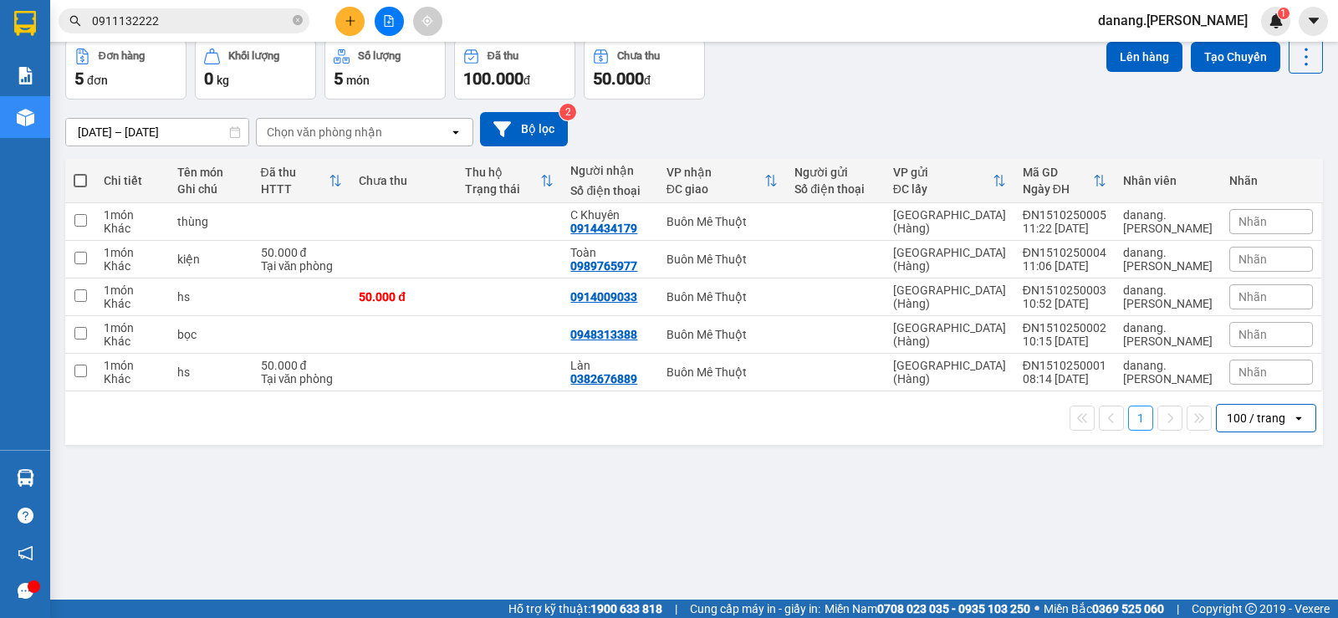
scroll to position [0, 0]
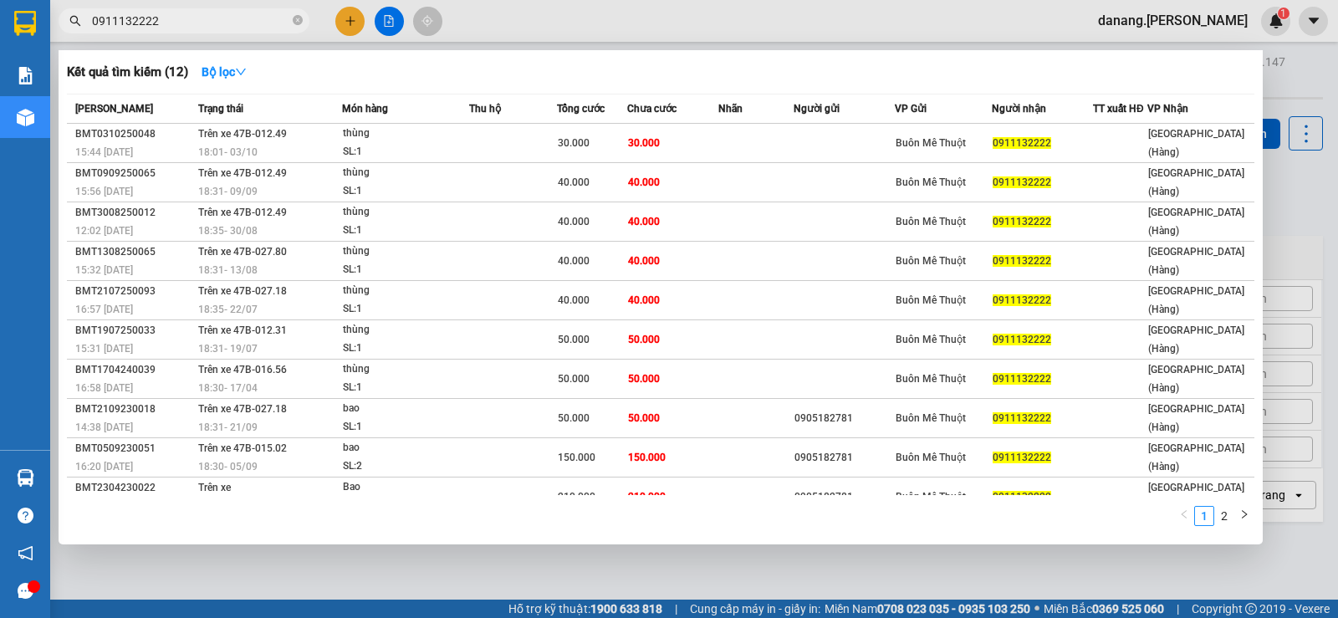
click at [181, 21] on input "0911132222" at bounding box center [190, 21] width 197 height 18
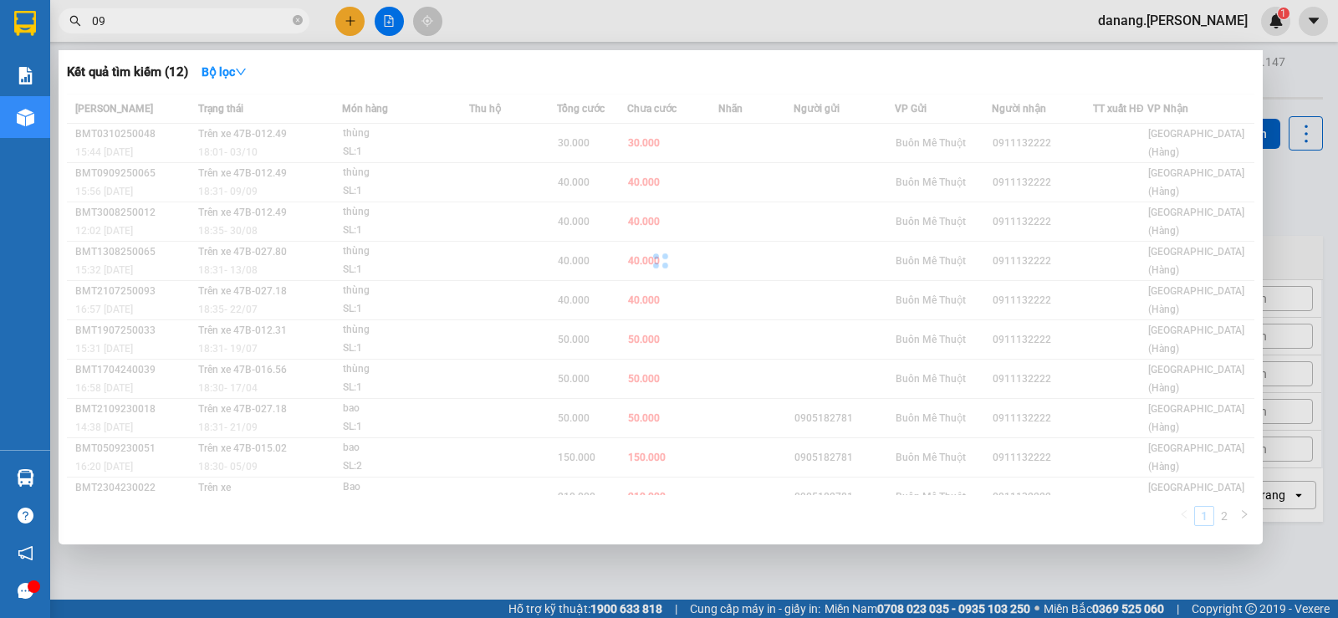
type input "0"
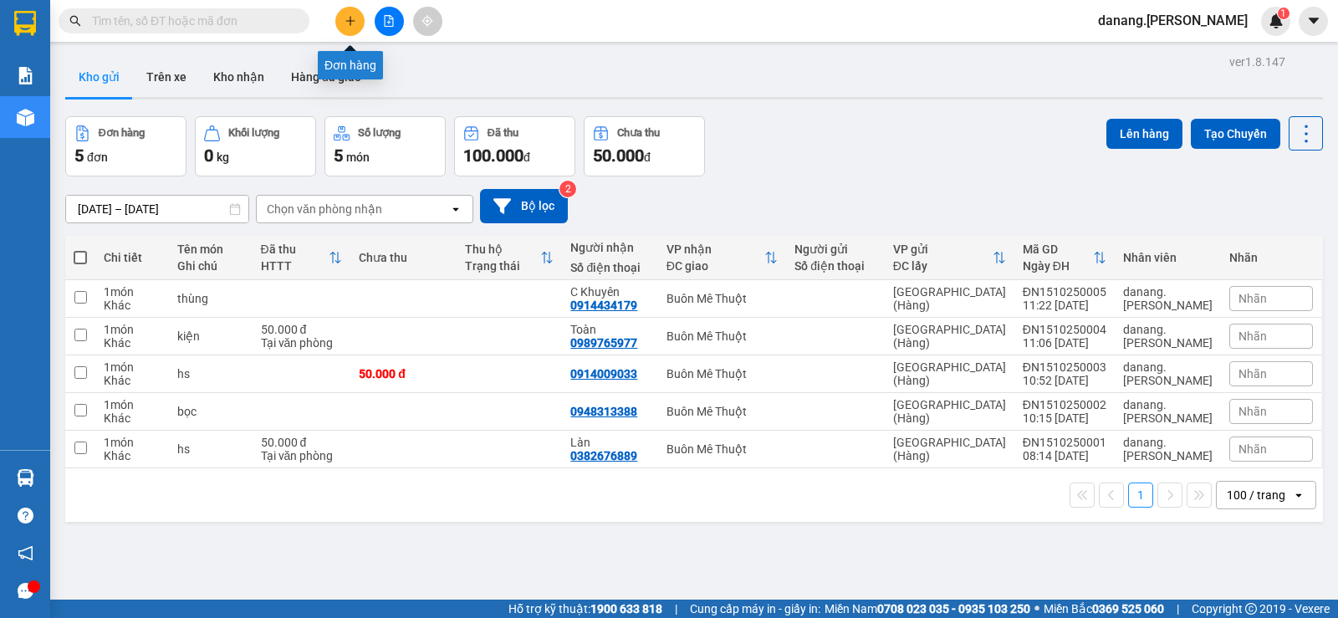
click at [353, 19] on icon "plus" at bounding box center [351, 21] width 12 height 12
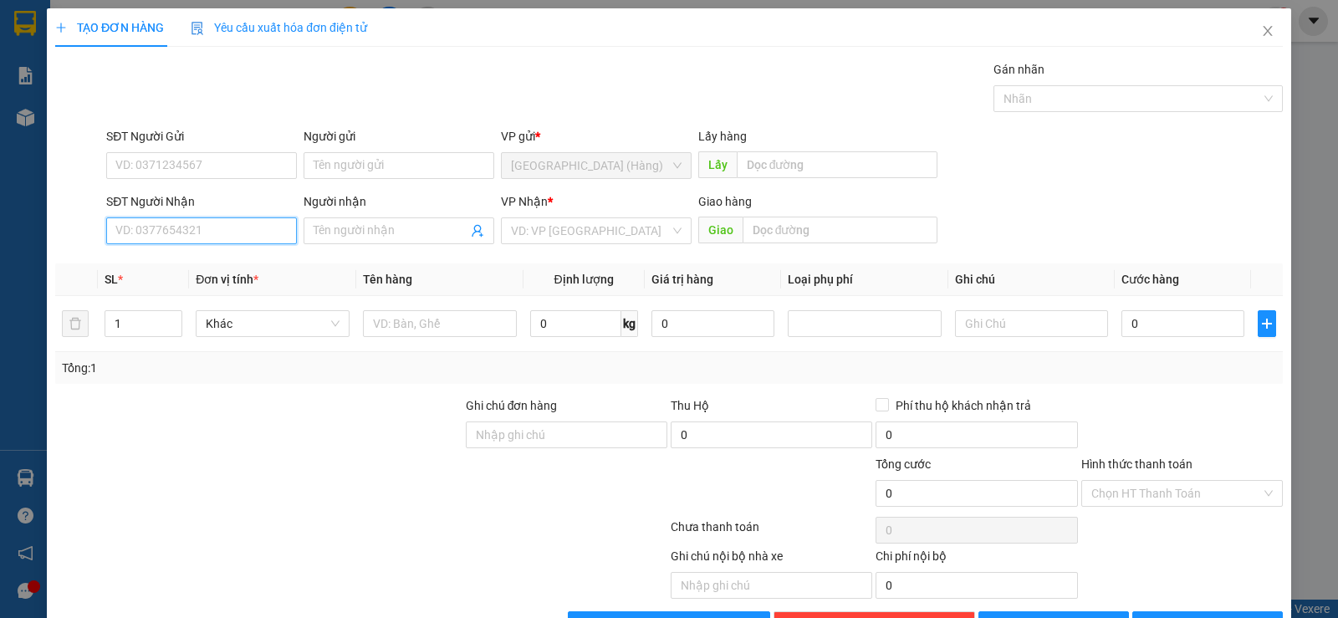
click at [212, 234] on input "SĐT Người Nhận" at bounding box center [201, 230] width 191 height 27
drag, startPoint x: 212, startPoint y: 234, endPoint x: 231, endPoint y: 283, distance: 51.9
click at [231, 283] on div "Transit Pickup Surcharge Ids Transit Deliver Surcharge Ids Transit Deliver Surc…" at bounding box center [669, 349] width 1228 height 578
type input "0978026667"
click at [549, 225] on input "search" at bounding box center [590, 230] width 159 height 25
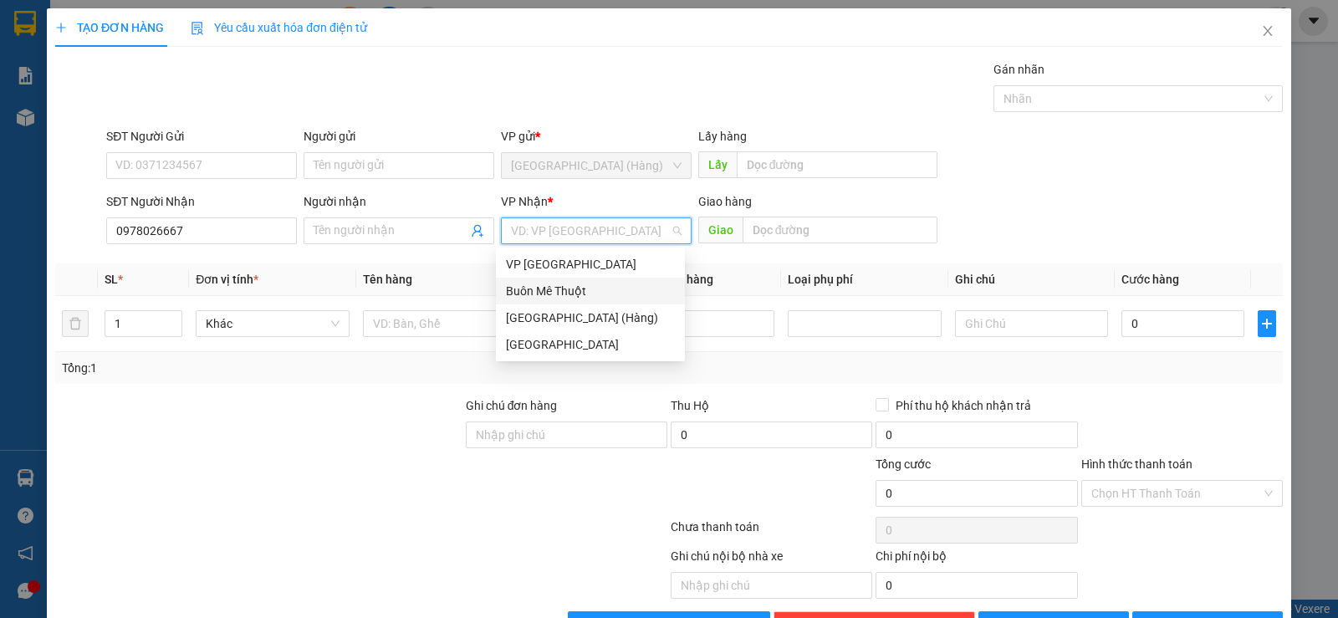
click at [529, 290] on div "Buôn Mê Thuột" at bounding box center [590, 291] width 169 height 18
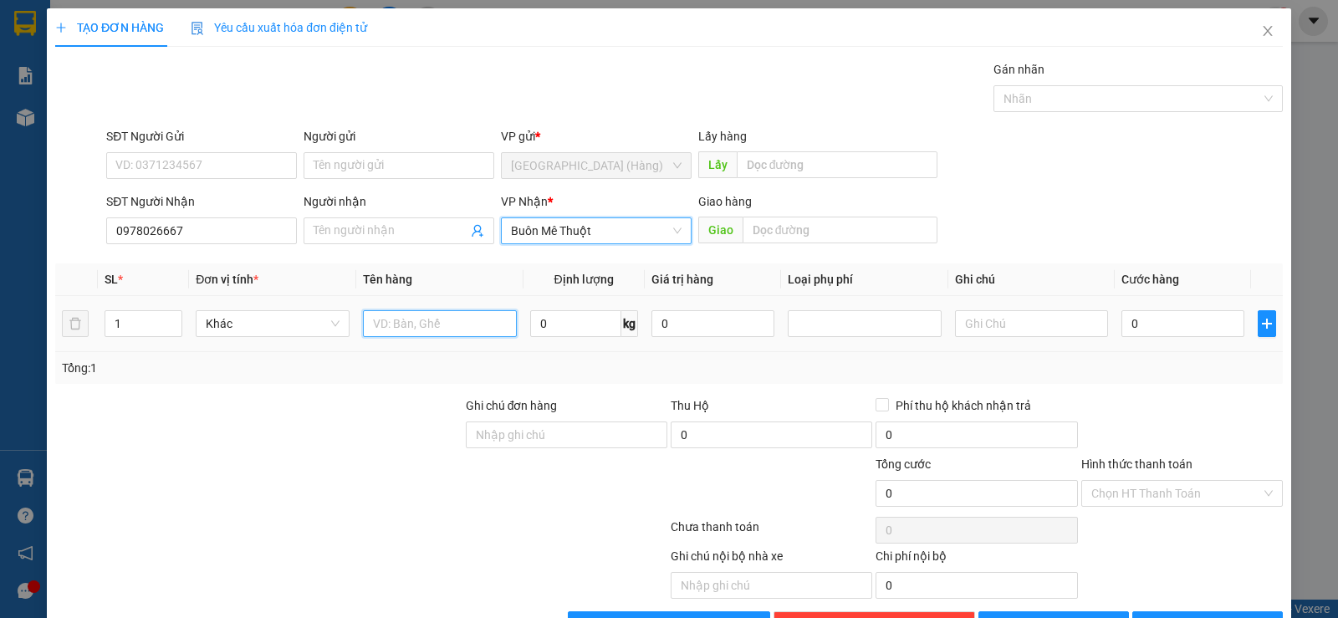
click at [446, 328] on input "text" at bounding box center [440, 323] width 154 height 27
type input "xốp"
click at [1165, 330] on input "0" at bounding box center [1182, 323] width 123 height 27
type input "5"
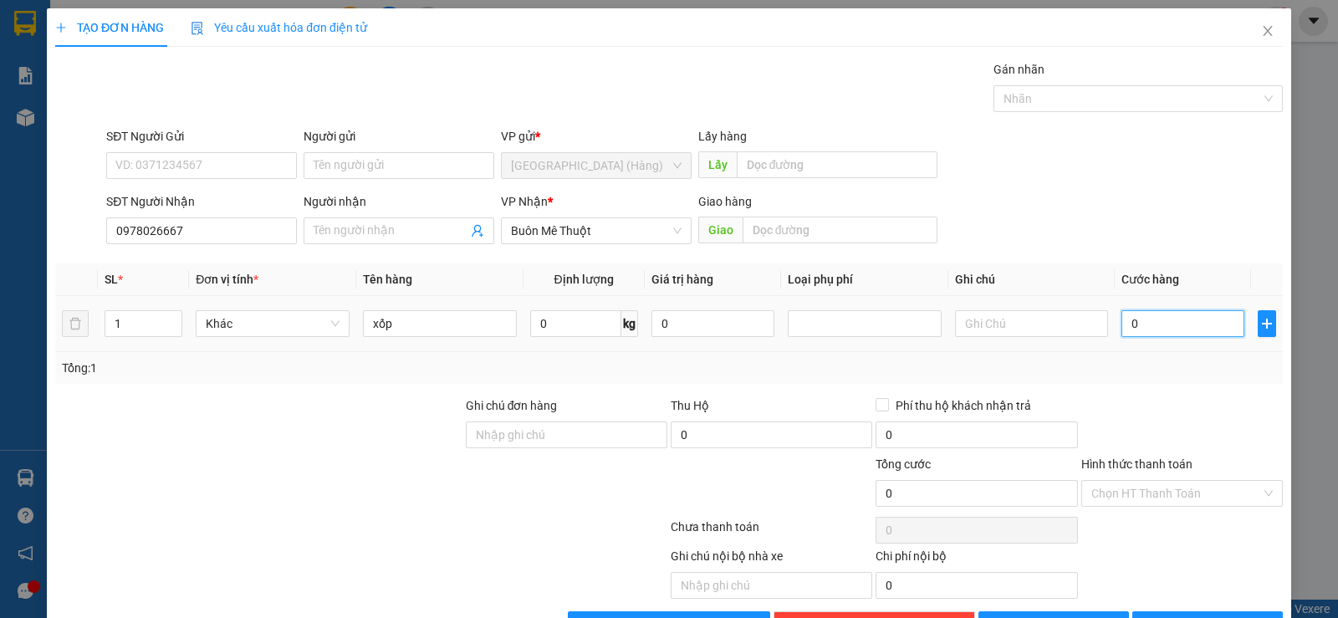
type input "5"
type input "50"
type input "500"
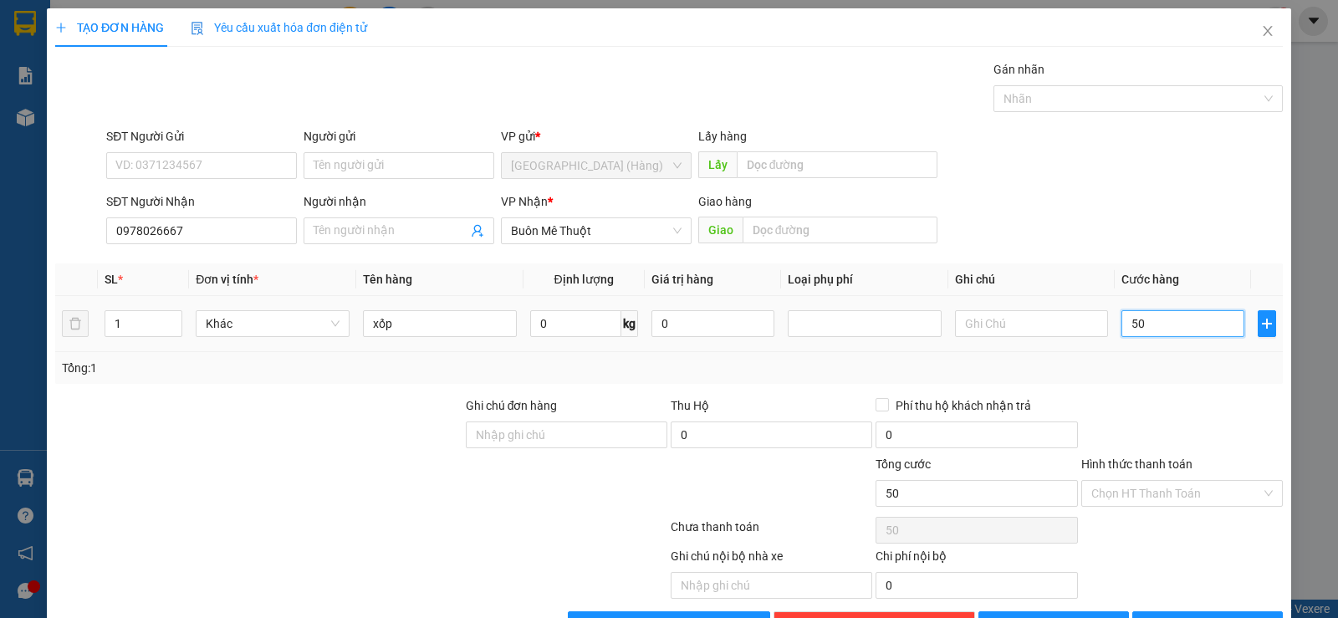
type input "500"
type input "5.000"
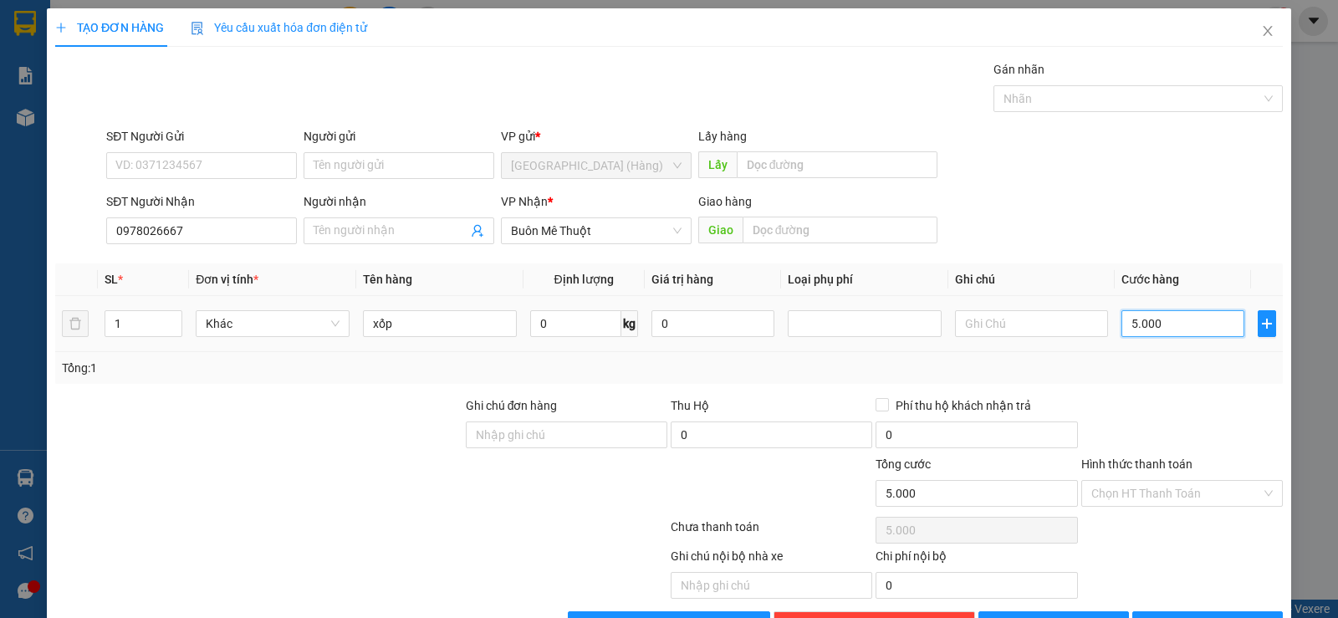
type input "50.000"
type input "5.000"
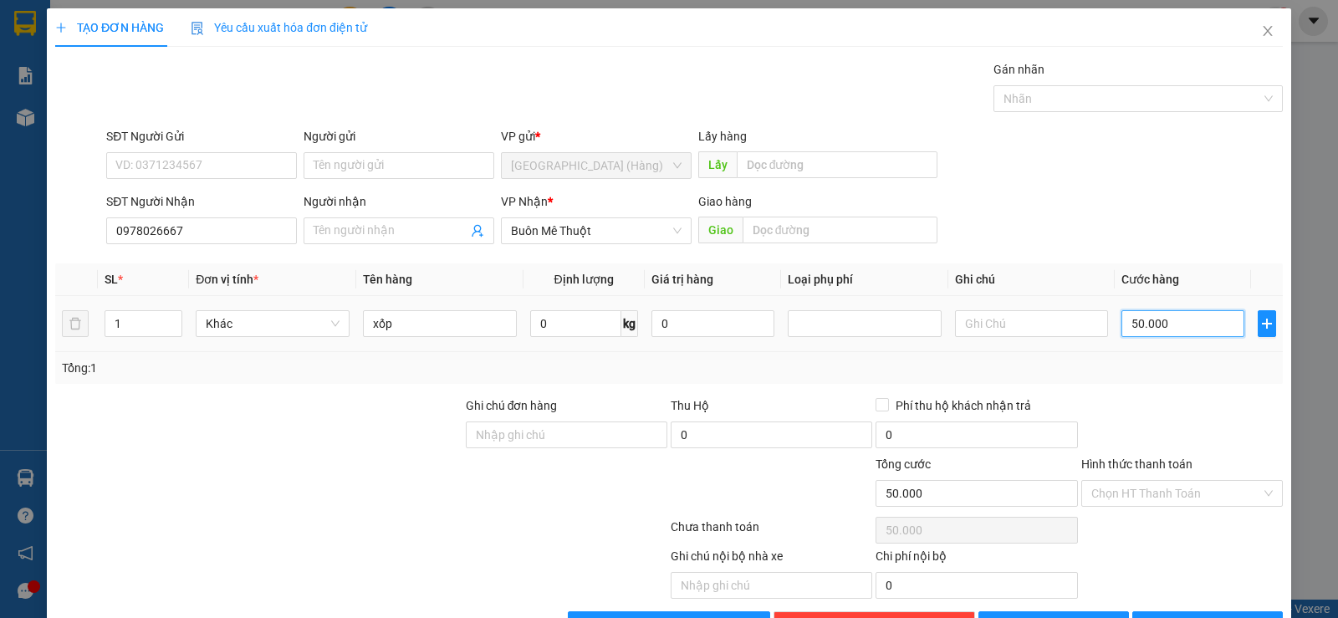
type input "5.000"
type input "50"
type input "0"
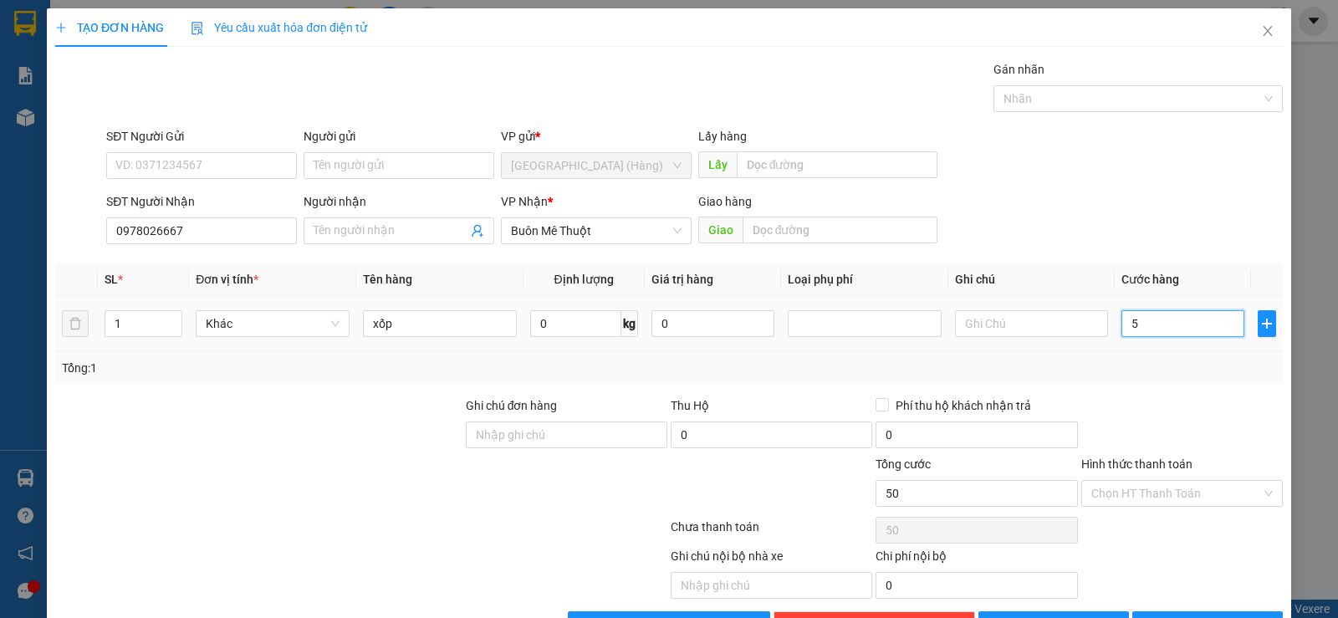
type input "0"
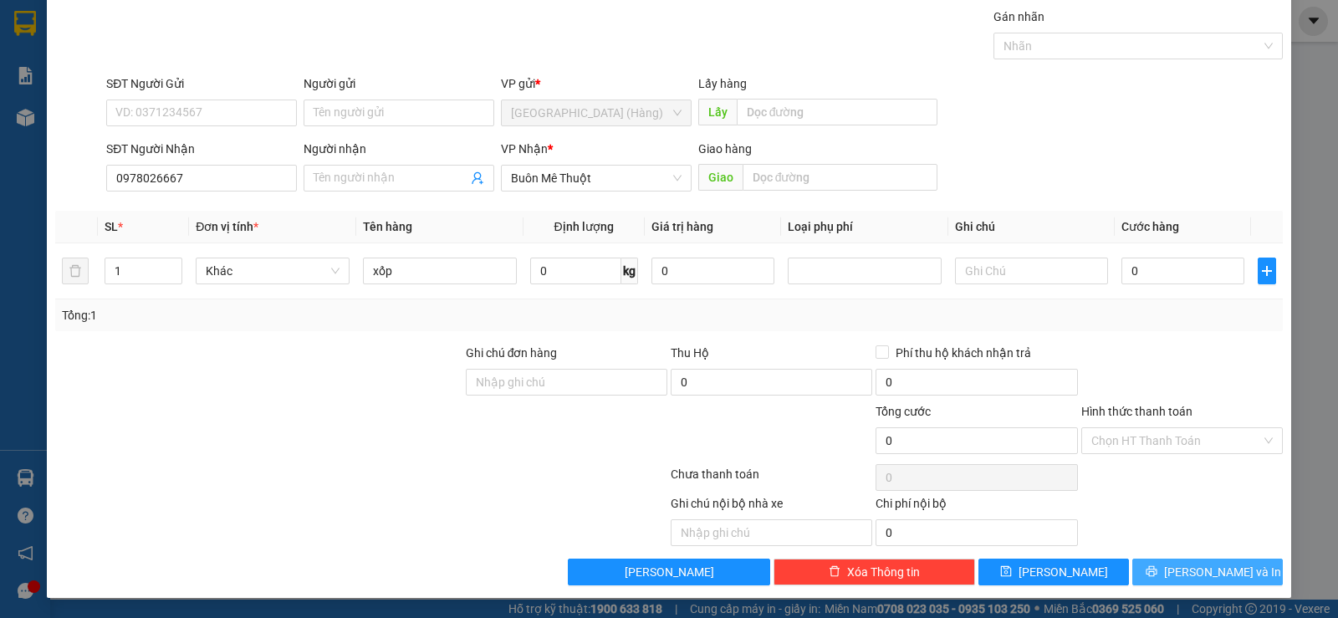
click at [1143, 576] on button "[PERSON_NAME] và In" at bounding box center [1207, 572] width 151 height 27
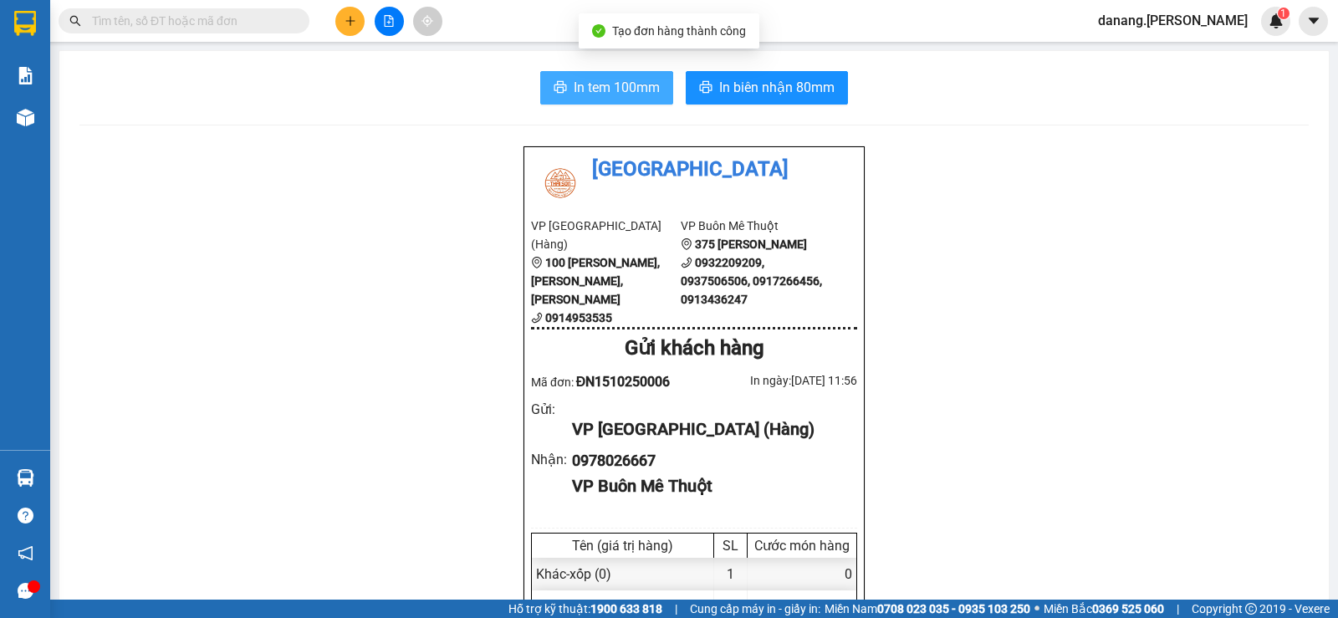
click at [593, 82] on span "In tem 100mm" at bounding box center [617, 87] width 86 height 21
click at [623, 82] on span "In tem 100mm" at bounding box center [617, 87] width 86 height 21
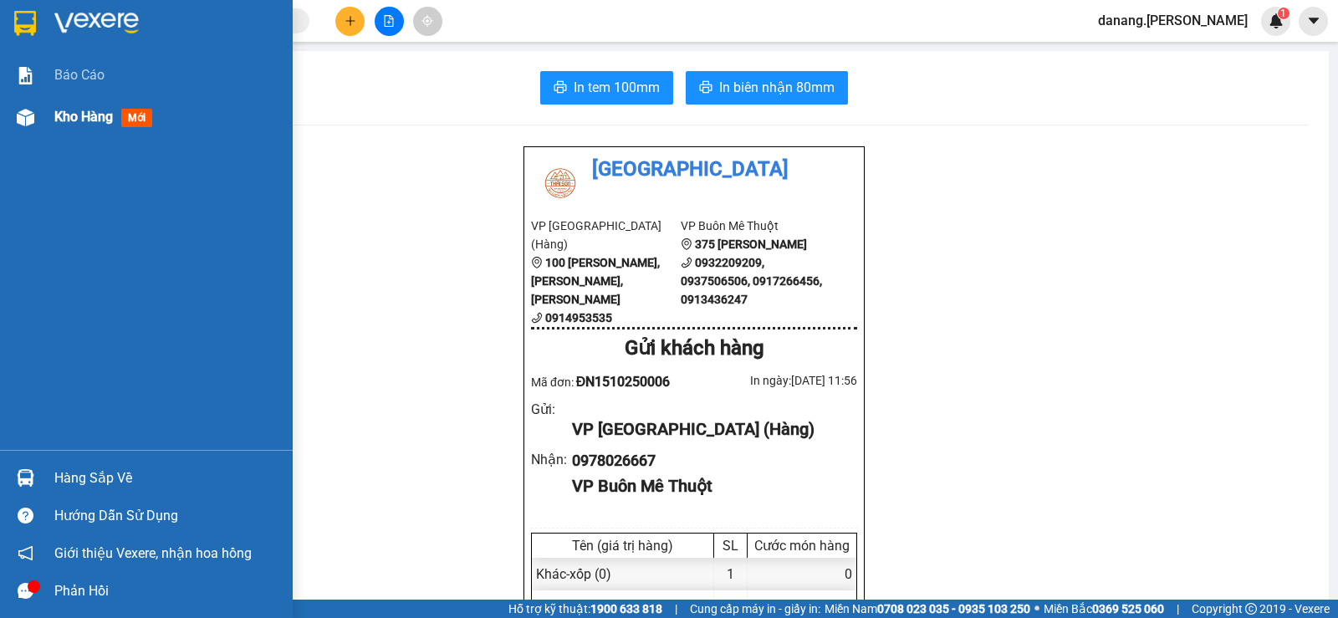
click at [66, 116] on span "Kho hàng" at bounding box center [83, 117] width 59 height 16
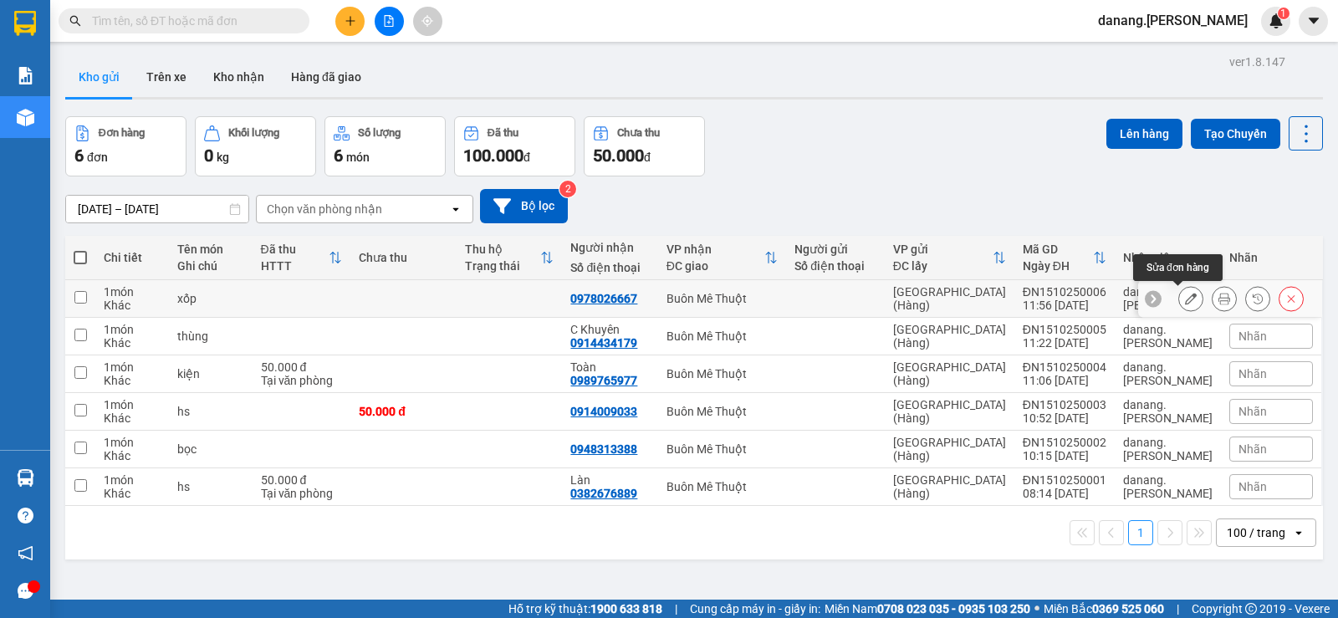
click at [1187, 300] on button at bounding box center [1190, 298] width 23 height 29
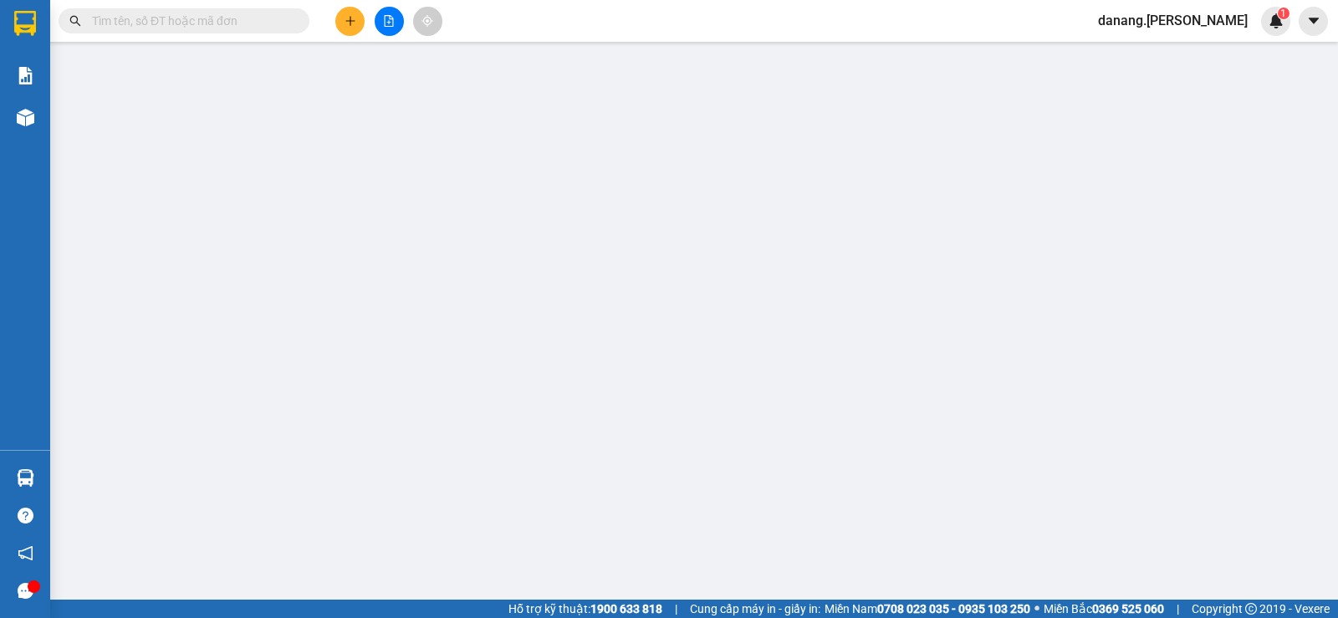
type input "0978026667"
type input "0"
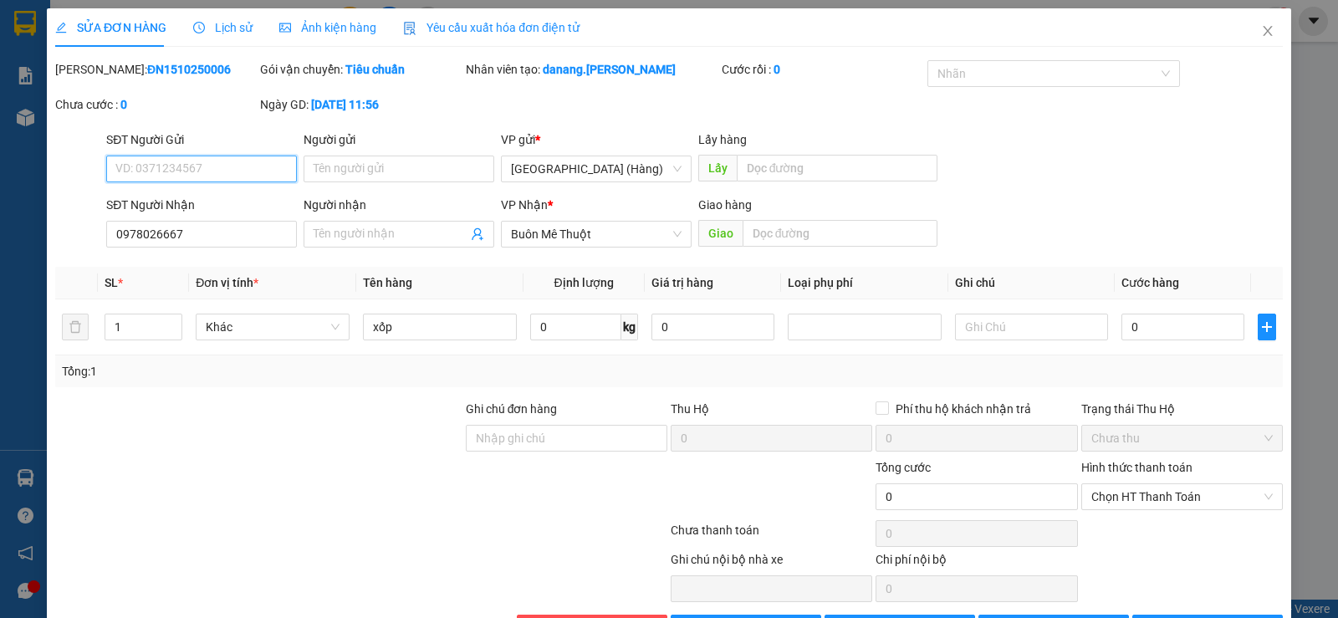
click at [160, 162] on input "SĐT Người Gửi" at bounding box center [201, 169] width 191 height 27
type input "0932784769"
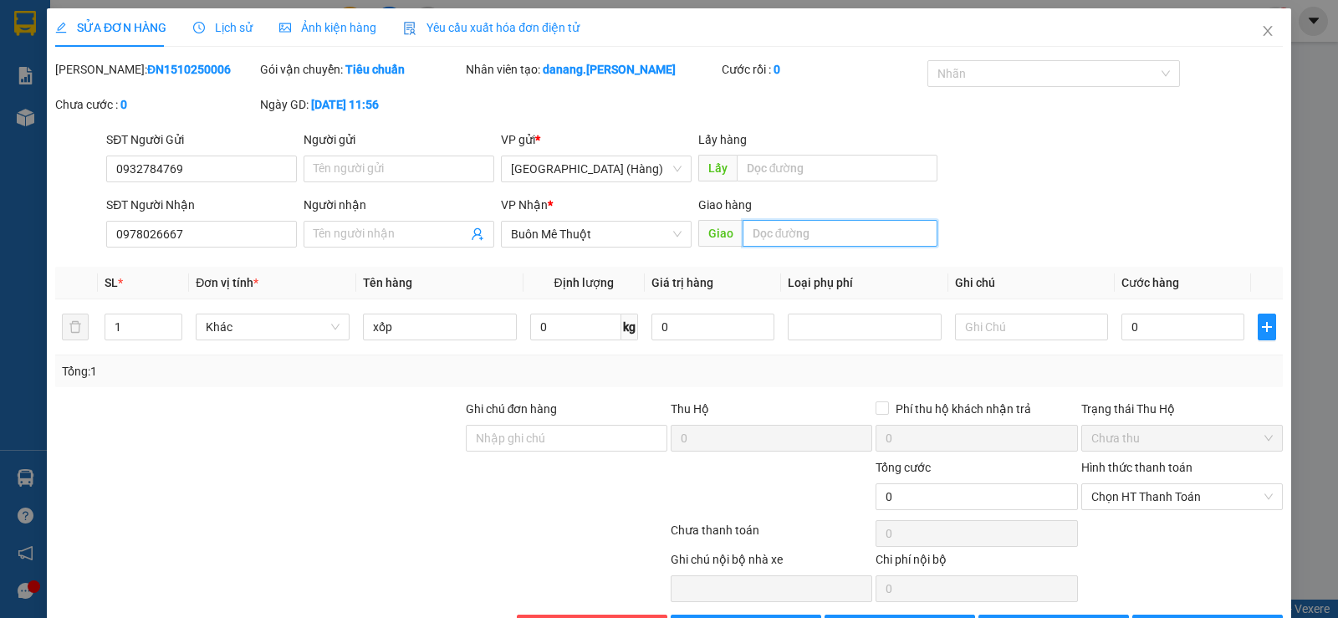
click at [809, 232] on input "text" at bounding box center [841, 233] width 196 height 27
type input "d"
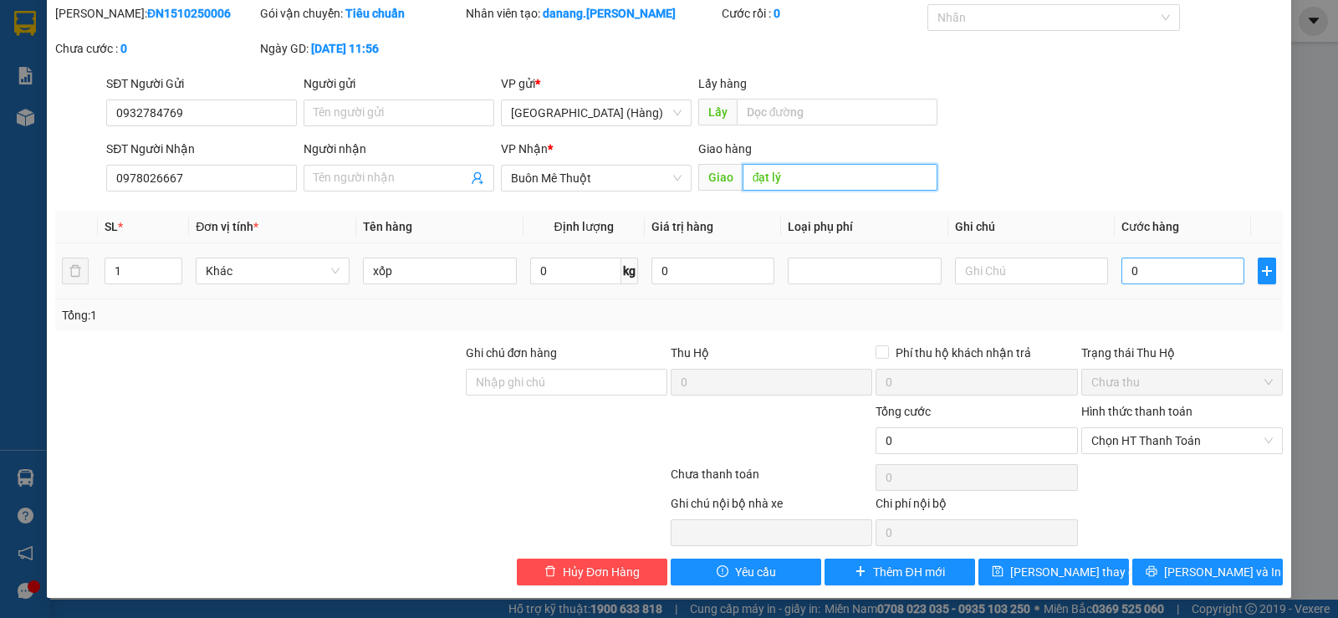
type input "đạt lý"
click at [1127, 267] on input "0" at bounding box center [1182, 271] width 123 height 27
type input "5"
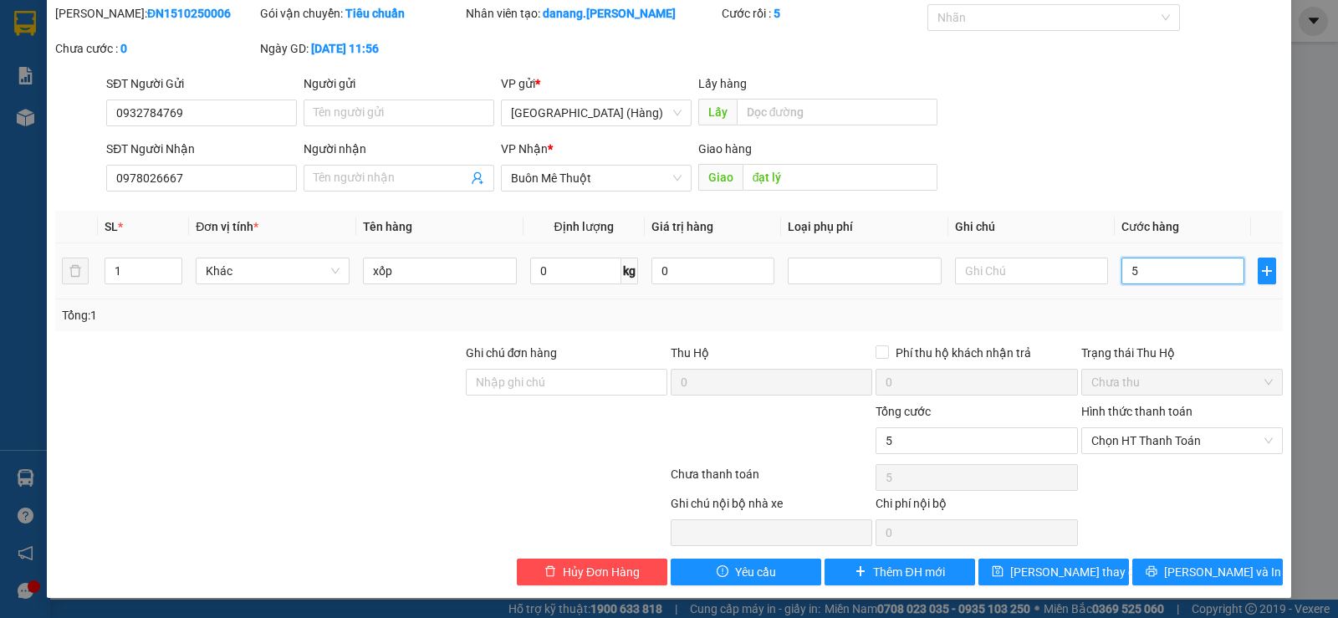
type input "50"
type input "500"
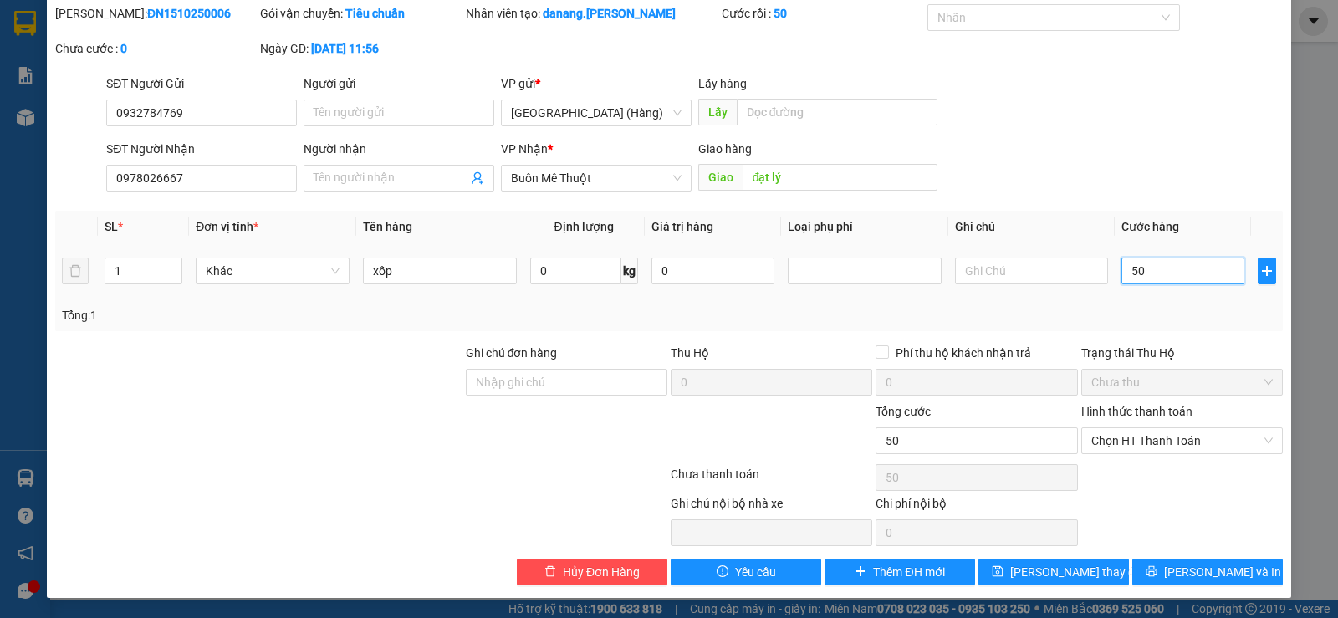
type input "500"
type input "5.000"
type input "50.000"
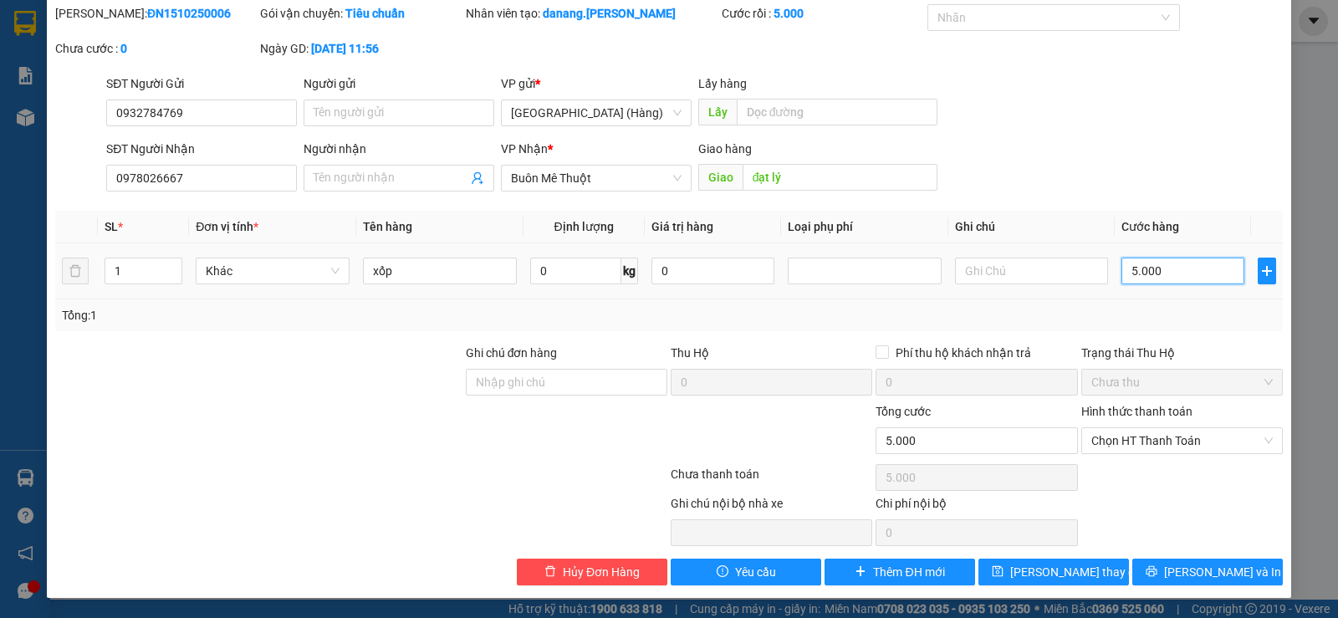
type input "50.000"
click at [1054, 567] on span "[PERSON_NAME] thay đổi" at bounding box center [1077, 572] width 134 height 18
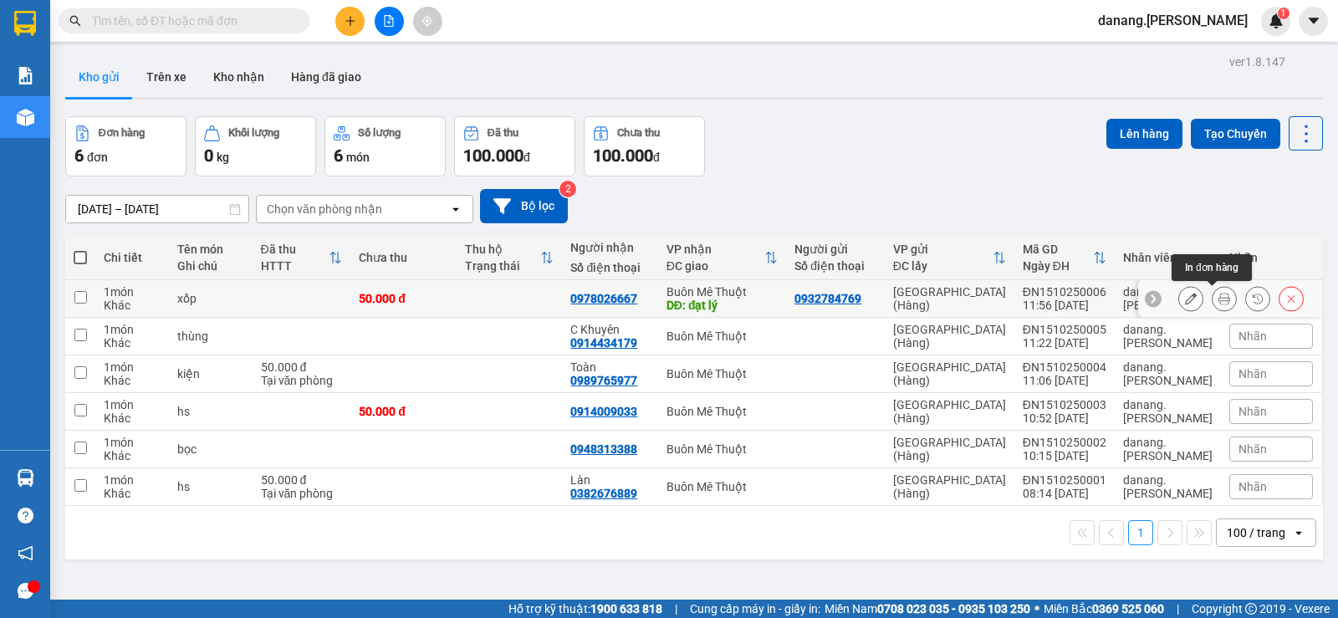
click at [1218, 300] on icon at bounding box center [1224, 299] width 12 height 12
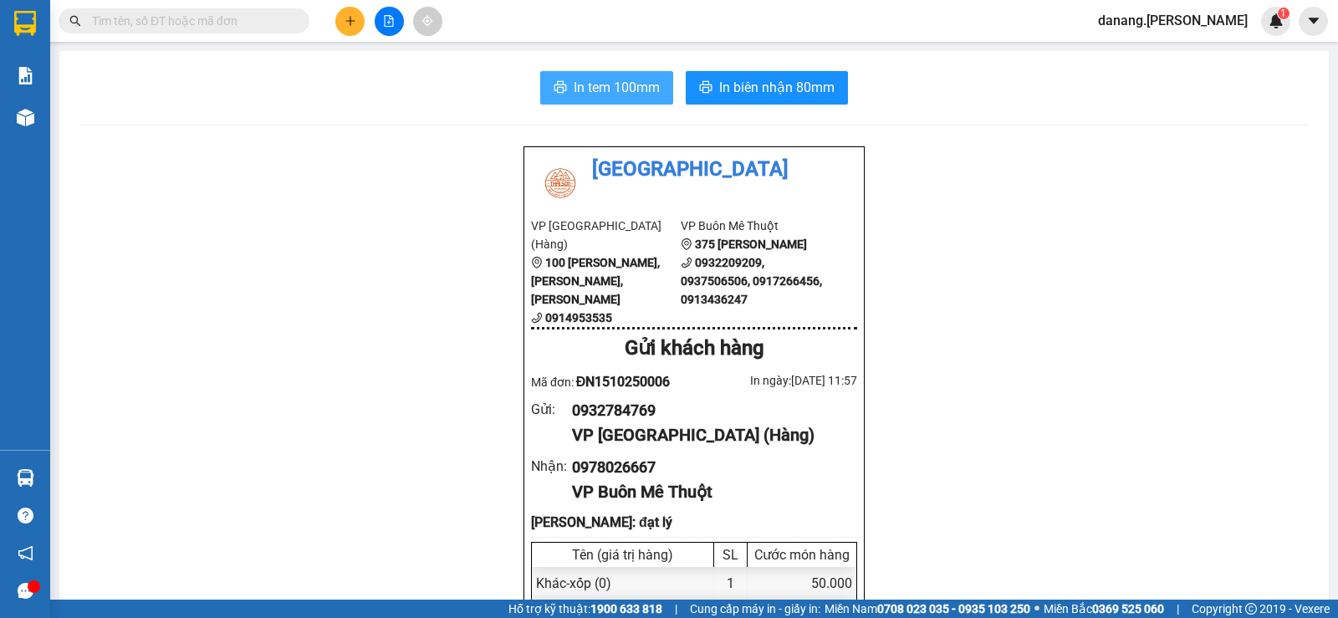
drag, startPoint x: 607, startPoint y: 89, endPoint x: 597, endPoint y: 87, distance: 10.3
click at [605, 90] on span "In tem 100mm" at bounding box center [617, 87] width 86 height 21
